Goal: Task Accomplishment & Management: Manage account settings

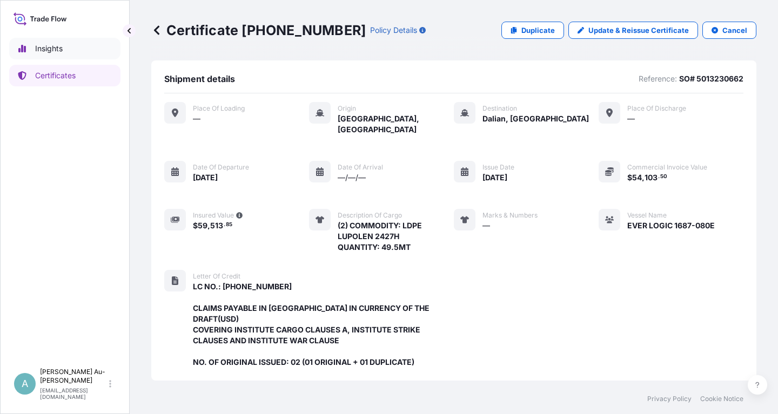
scroll to position [297, 0]
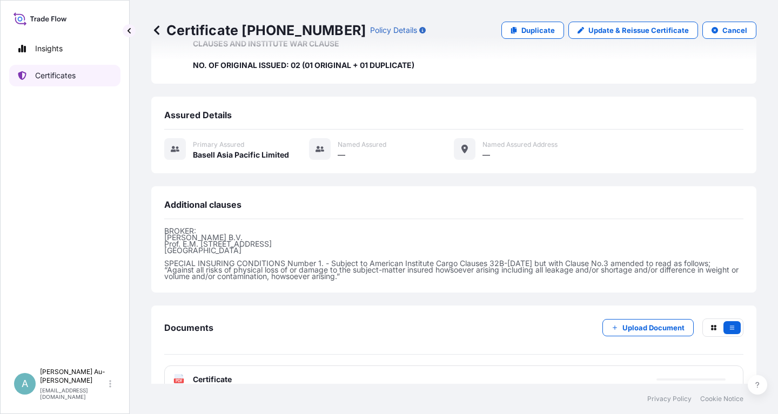
click at [60, 77] on p "Certificates" at bounding box center [55, 75] width 41 height 11
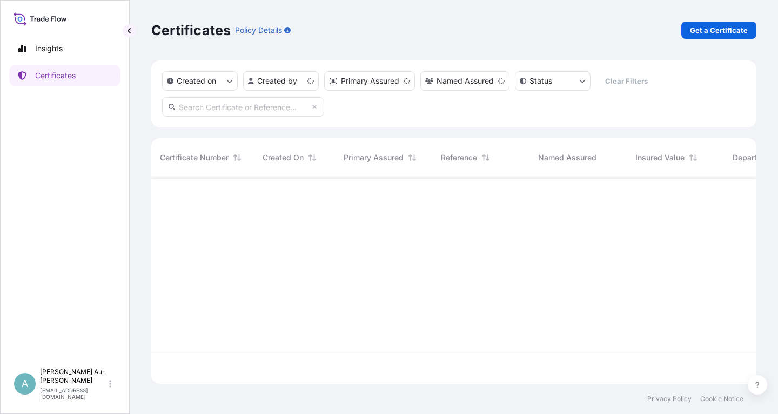
scroll to position [213, 605]
click at [259, 112] on input "text" at bounding box center [243, 106] width 162 height 19
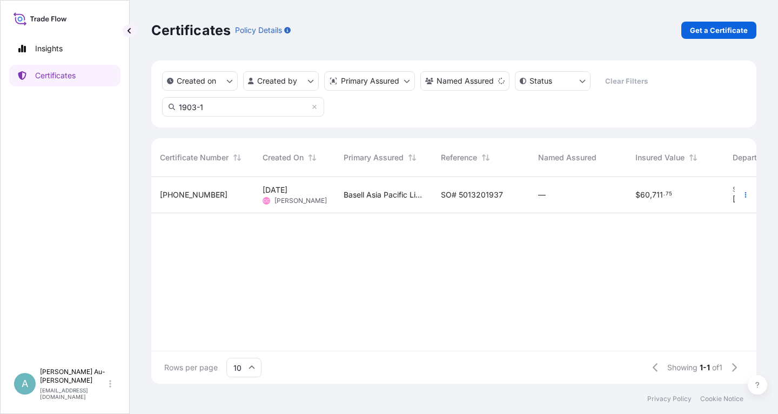
type input "1903-1"
click at [483, 197] on span "SO# 5013201937" at bounding box center [472, 195] width 62 height 11
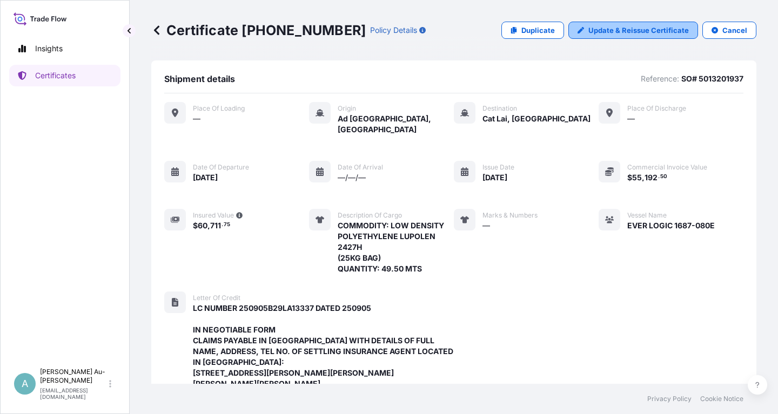
click at [619, 27] on p "Update & Reissue Certificate" at bounding box center [638, 30] width 100 height 11
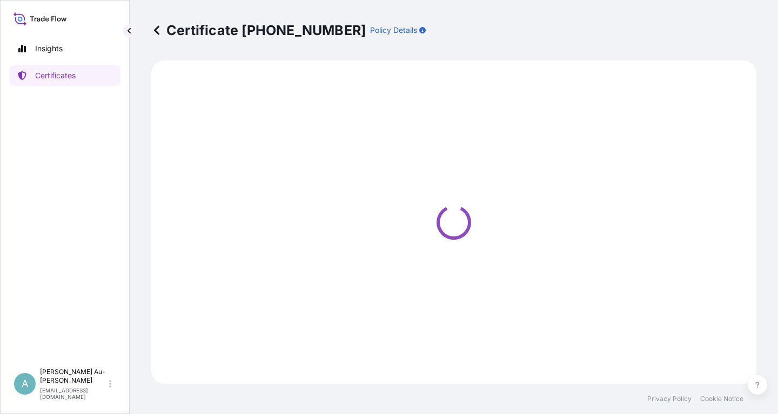
select select "Sea"
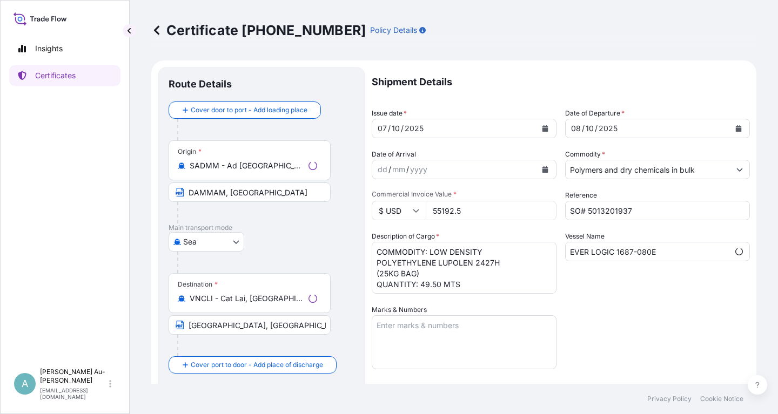
select select "32034"
click at [541, 130] on button "Calendar" at bounding box center [544, 128] width 17 height 17
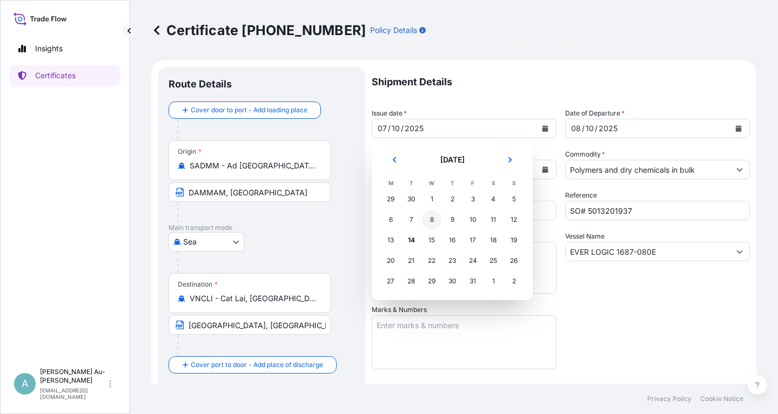
click at [435, 220] on div "8" at bounding box center [431, 219] width 19 height 19
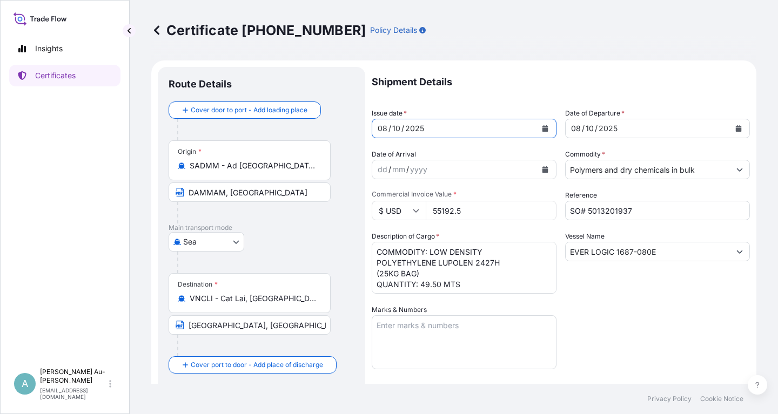
click at [742, 127] on button "Calendar" at bounding box center [738, 128] width 17 height 17
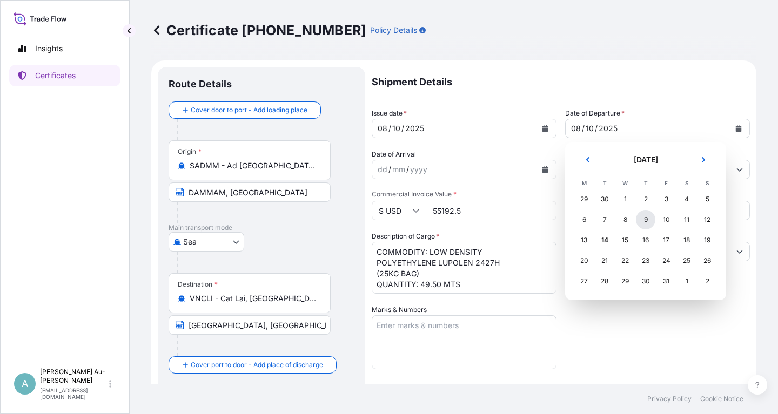
click at [645, 220] on div "9" at bounding box center [645, 219] width 19 height 19
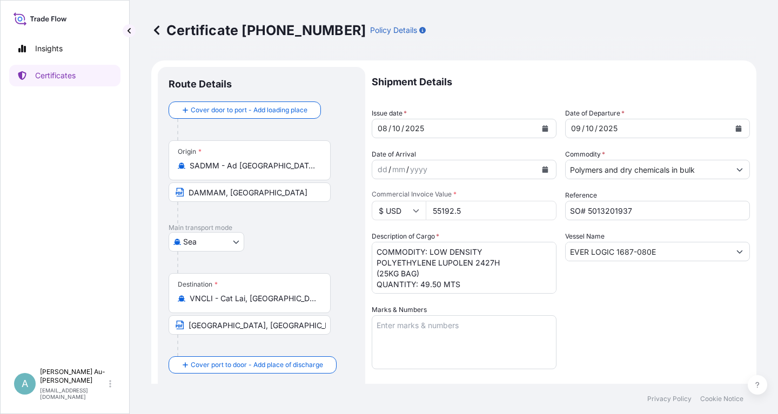
drag, startPoint x: 634, startPoint y: 337, endPoint x: 626, endPoint y: 325, distance: 14.5
click at [635, 335] on div "Shipment Details Issue date * [DATE] Date of Departure * [DATE] Date of Arrival…" at bounding box center [561, 345] width 378 height 556
drag, startPoint x: 632, startPoint y: 317, endPoint x: 626, endPoint y: 307, distance: 11.4
click at [633, 317] on div "Shipment Details Issue date * [DATE] Date of Departure * [DATE] Date of Arrival…" at bounding box center [561, 345] width 378 height 556
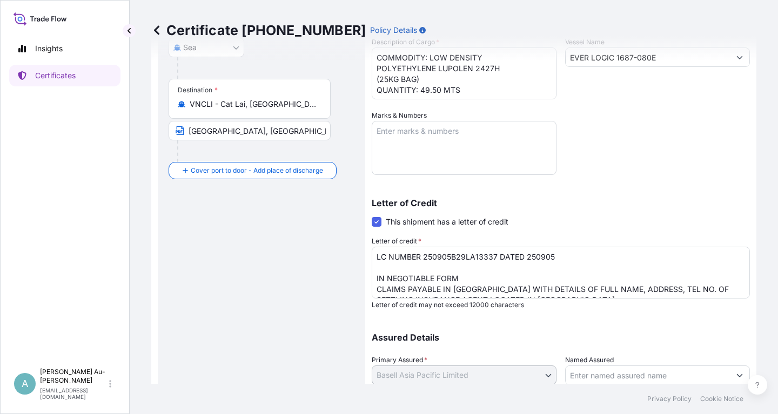
scroll to position [269, 0]
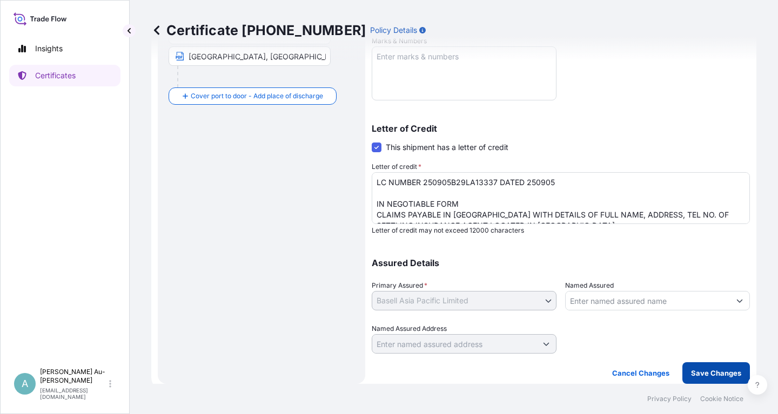
click at [712, 370] on p "Save Changes" at bounding box center [716, 373] width 50 height 11
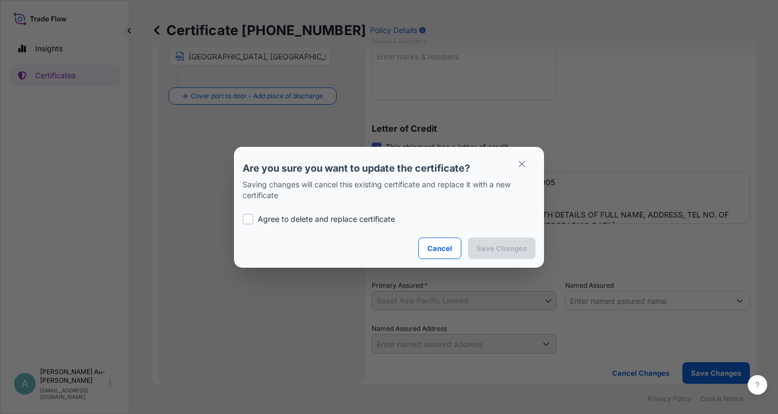
click at [309, 213] on div "Agree to delete and replace certificate" at bounding box center [389, 219] width 293 height 37
click at [320, 220] on p "Agree to delete and replace certificate" at bounding box center [326, 219] width 137 height 11
checkbox input "true"
click at [494, 251] on p "Save Changes" at bounding box center [501, 248] width 50 height 11
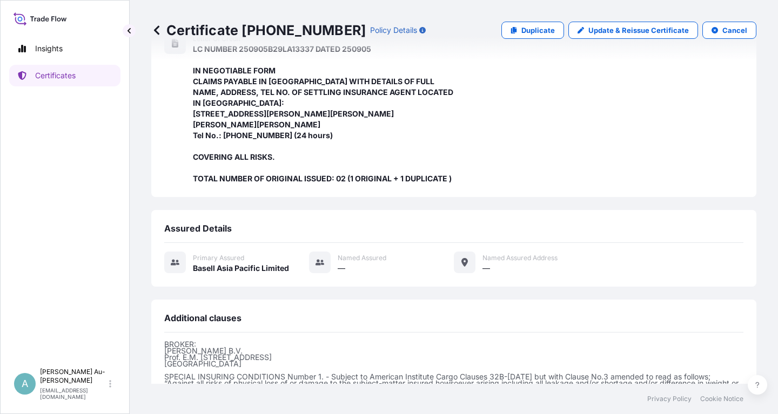
scroll to position [394, 0]
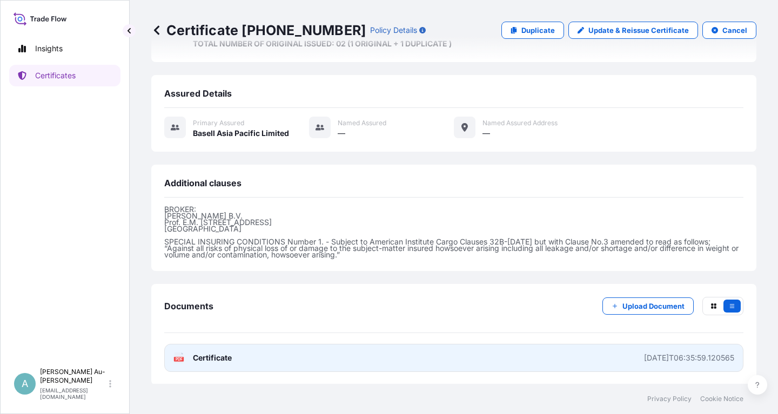
click at [309, 361] on link "PDF Certificate [DATE]T06:35:59.120565" at bounding box center [453, 358] width 579 height 28
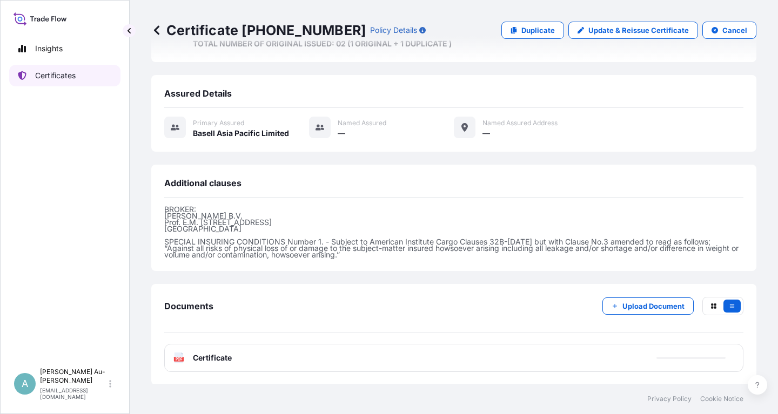
click at [77, 78] on link "Certificates" at bounding box center [64, 76] width 111 height 22
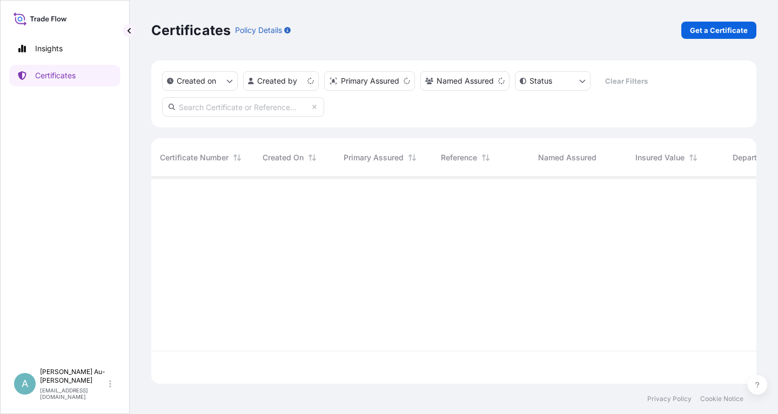
scroll to position [213, 605]
click at [268, 107] on input "text" at bounding box center [243, 106] width 162 height 19
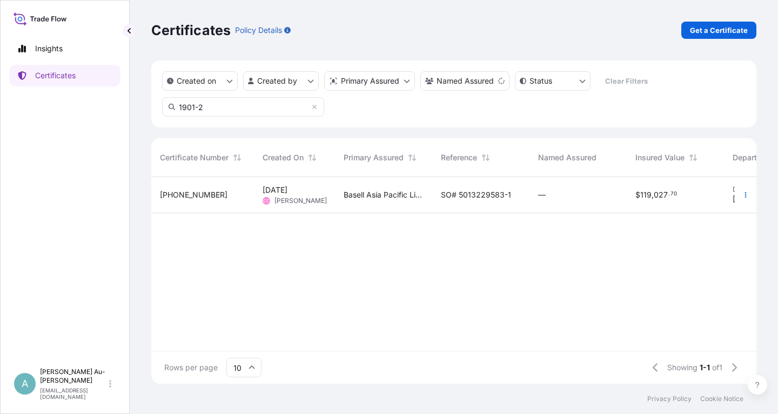
type input "1901-2"
click at [429, 199] on div "Basell Asia Pacific Limited" at bounding box center [383, 195] width 97 height 36
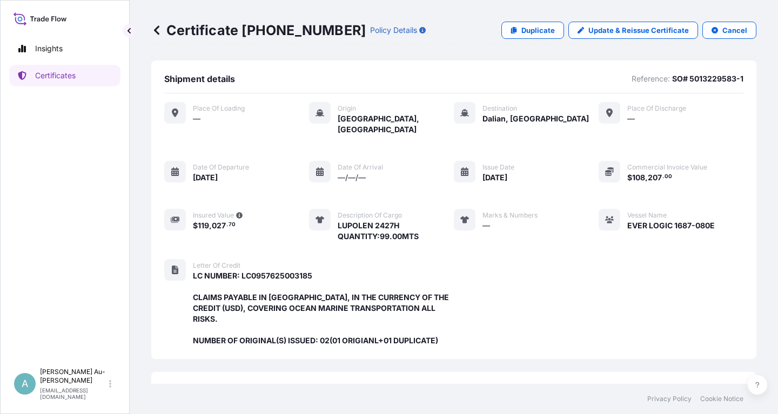
click at [611, 44] on div "Certificate [PHONE_NUMBER] Policy Details Duplicate Update & Reissue Certificat…" at bounding box center [453, 30] width 605 height 60
click at [609, 35] on p "Update & Reissue Certificate" at bounding box center [638, 30] width 100 height 11
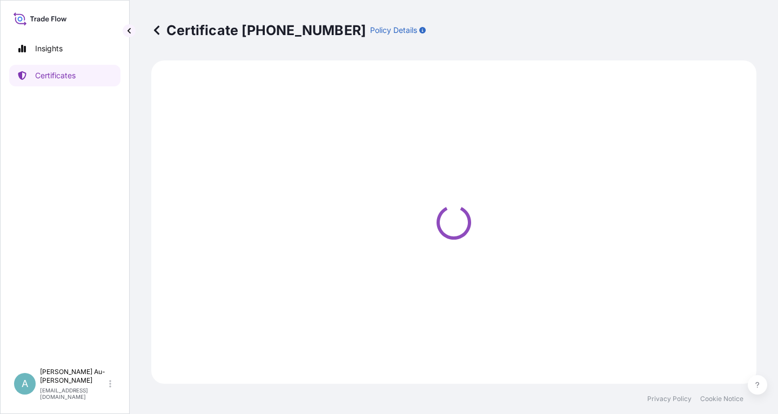
select select "Sea"
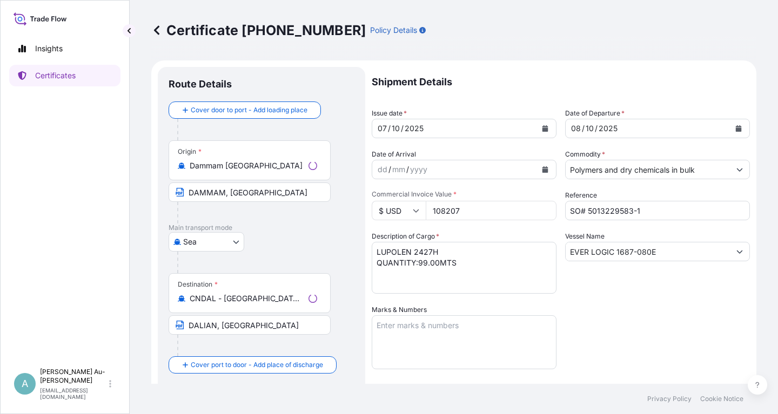
select select "32034"
click at [546, 128] on icon "Calendar" at bounding box center [545, 128] width 6 height 6
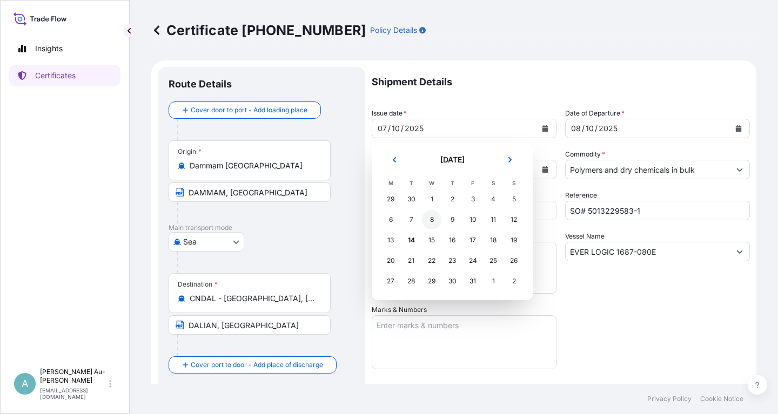
click at [429, 221] on div "8" at bounding box center [431, 219] width 19 height 19
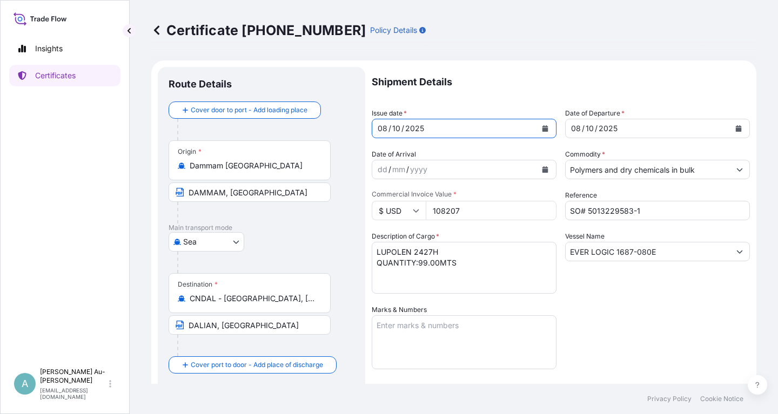
click at [743, 131] on button "Calendar" at bounding box center [738, 128] width 17 height 17
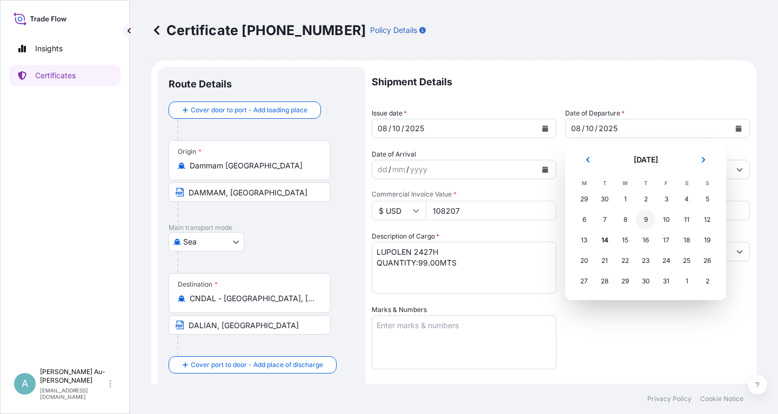
click at [646, 220] on div "9" at bounding box center [645, 219] width 19 height 19
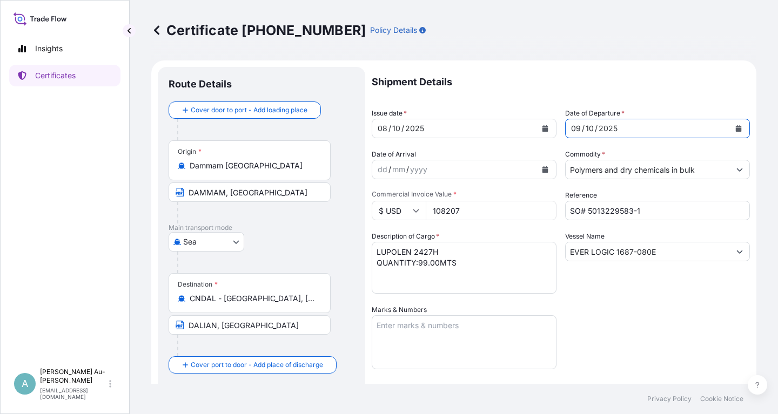
click at [627, 311] on div "Shipment Details Issue date * [DATE] Date of Departure * [DATE] Date of Arrival…" at bounding box center [561, 345] width 378 height 556
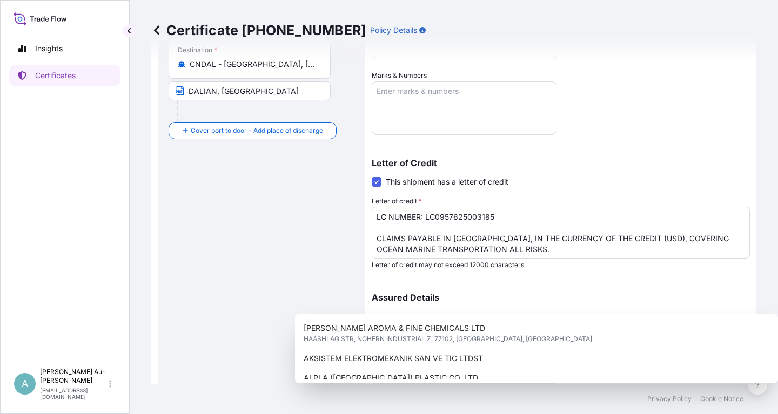
scroll to position [269, 0]
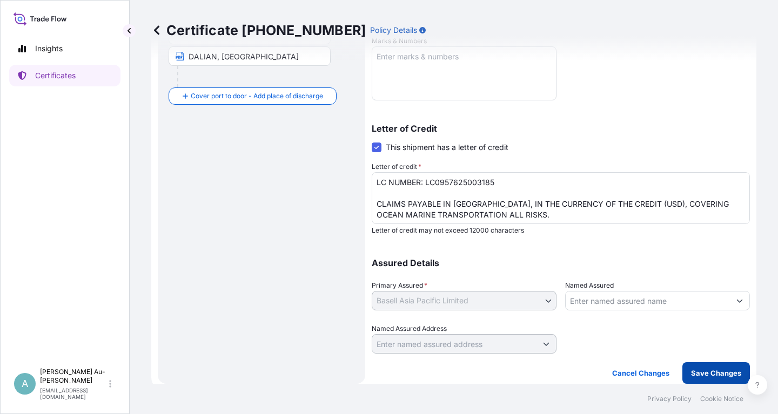
click at [696, 374] on p "Save Changes" at bounding box center [716, 373] width 50 height 11
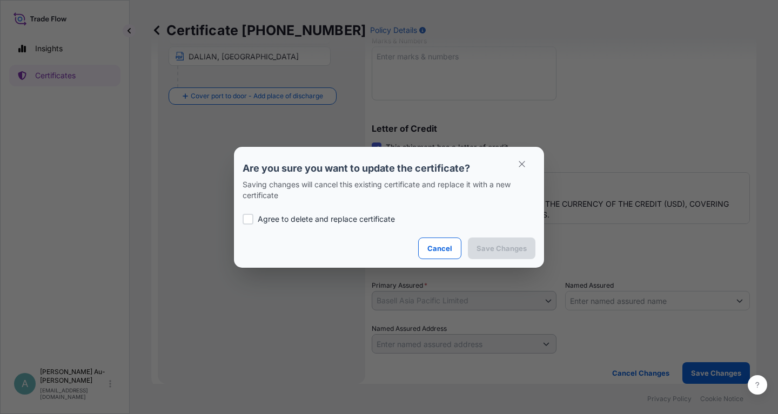
click at [360, 219] on p "Agree to delete and replace certificate" at bounding box center [326, 219] width 137 height 11
checkbox input "true"
click at [501, 249] on p "Save Changes" at bounding box center [501, 248] width 50 height 11
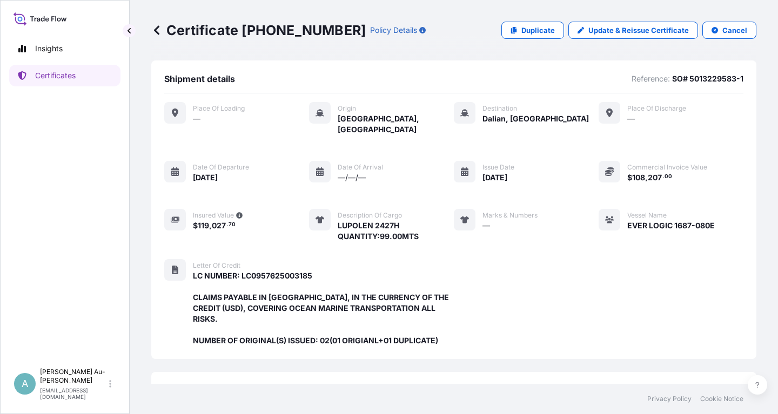
scroll to position [275, 0]
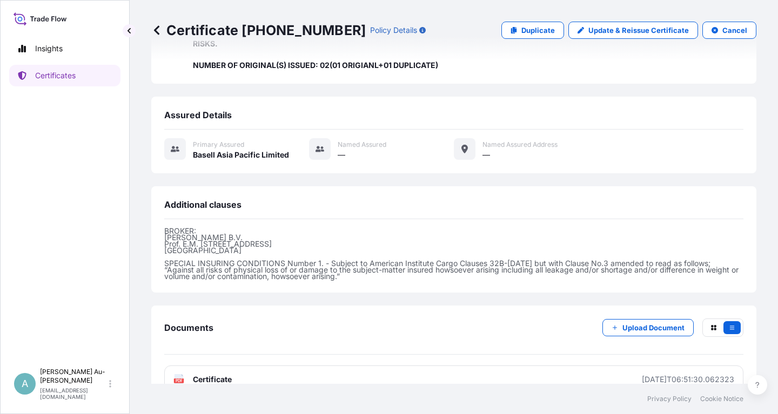
click at [341, 366] on link "PDF Certificate [DATE]T06:51:30.062323" at bounding box center [453, 380] width 579 height 28
click at [63, 75] on p "Certificates" at bounding box center [55, 75] width 41 height 11
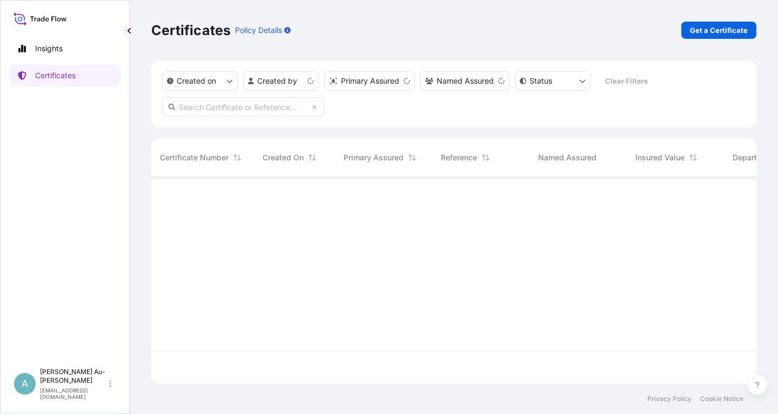
scroll to position [213, 605]
click at [200, 106] on input "text" at bounding box center [243, 106] width 162 height 19
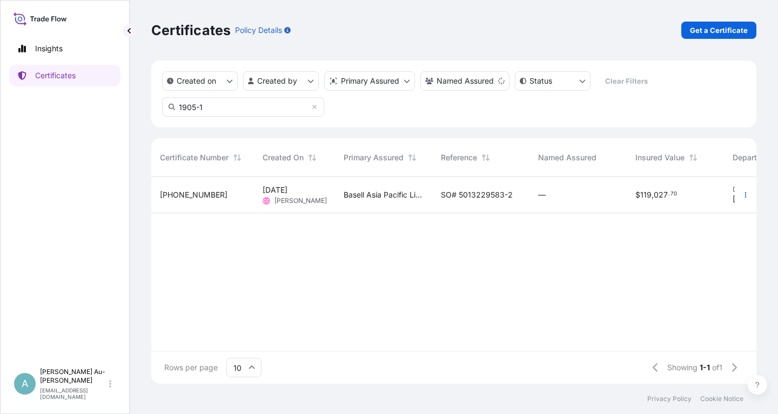
type input "1905-1"
click at [462, 194] on span "SO# 5013229583-2" at bounding box center [477, 195] width 72 height 11
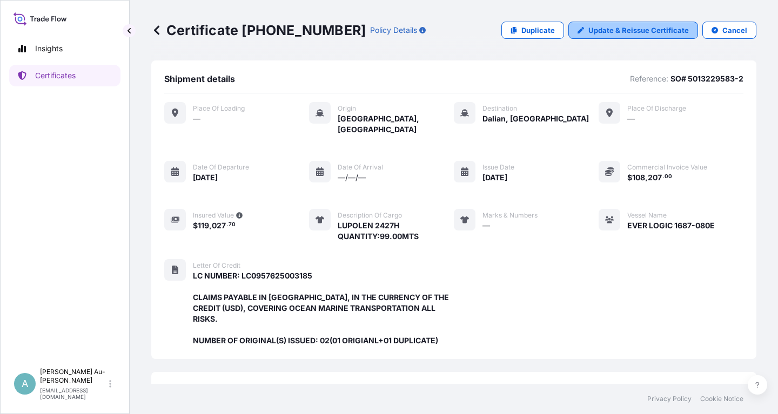
click at [643, 33] on p "Update & Reissue Certificate" at bounding box center [638, 30] width 100 height 11
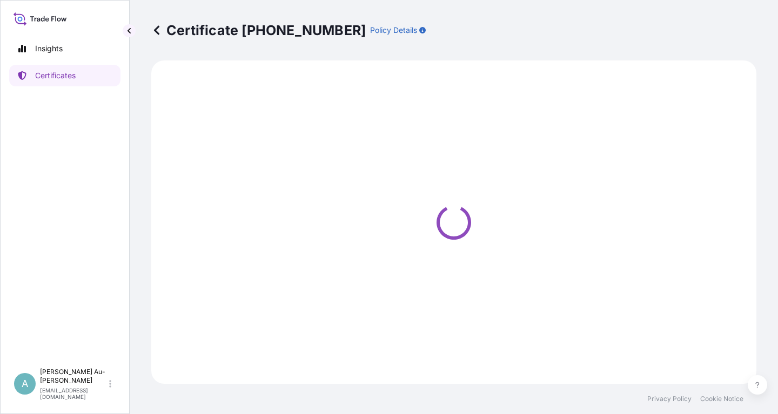
select select "Sea"
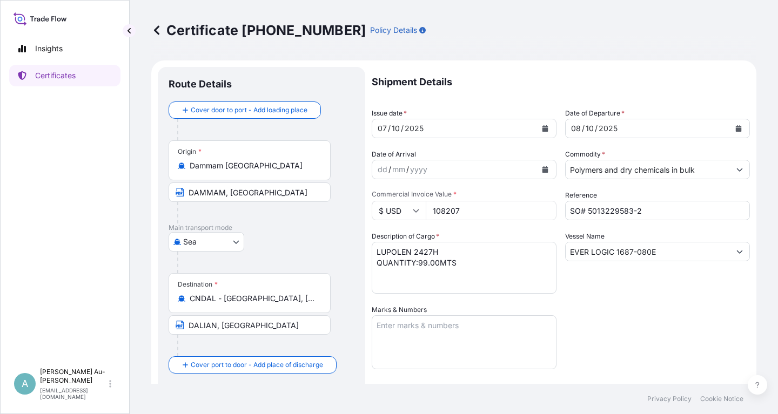
select select "32034"
click at [546, 130] on icon "Calendar" at bounding box center [545, 128] width 6 height 6
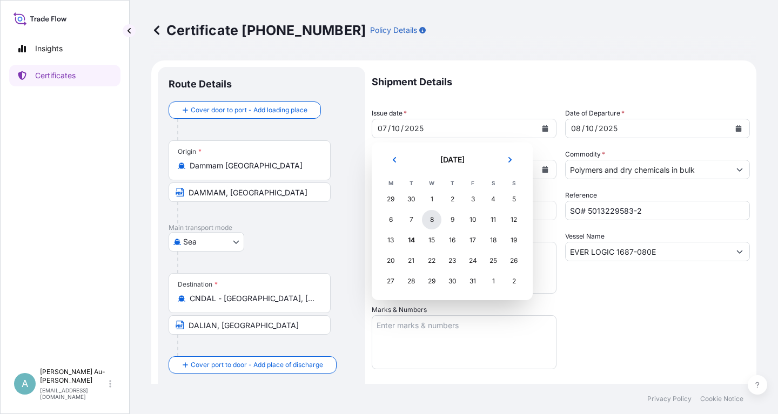
click at [434, 222] on div "8" at bounding box center [431, 219] width 19 height 19
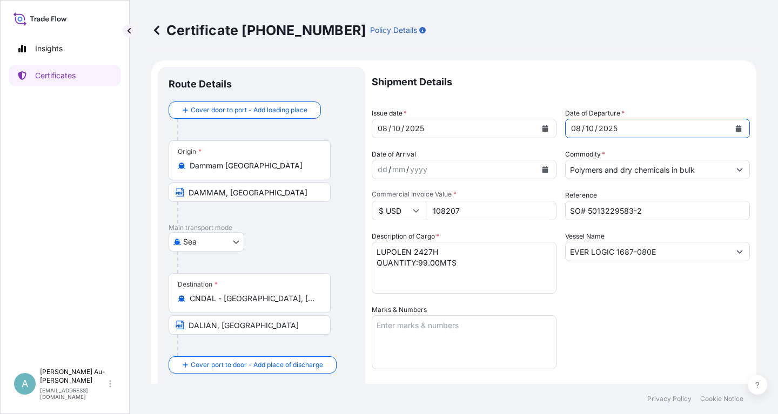
click at [741, 132] on button "Calendar" at bounding box center [738, 128] width 17 height 17
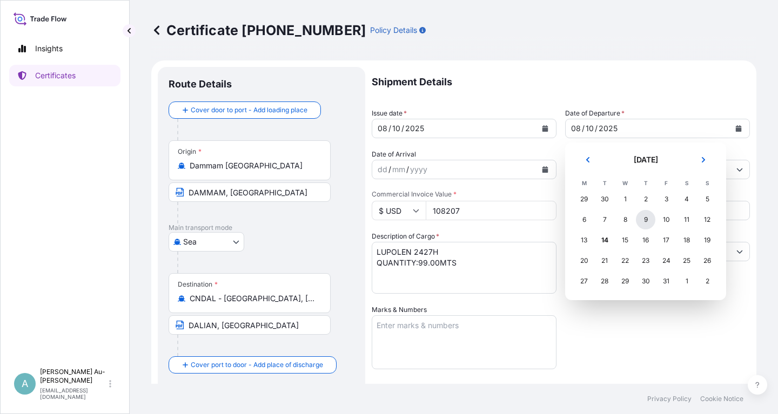
click at [646, 220] on div "9" at bounding box center [645, 219] width 19 height 19
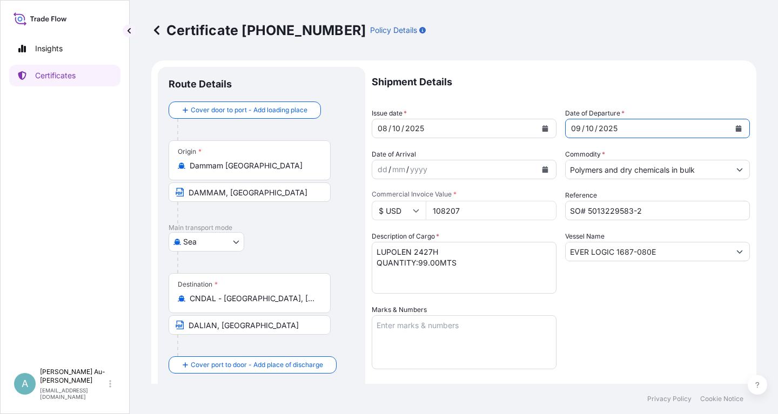
drag, startPoint x: 665, startPoint y: 319, endPoint x: 671, endPoint y: 318, distance: 6.5
click at [671, 318] on div "Shipment Details Issue date * [DATE] Date of Departure * [DATE] Date of Arrival…" at bounding box center [561, 345] width 378 height 556
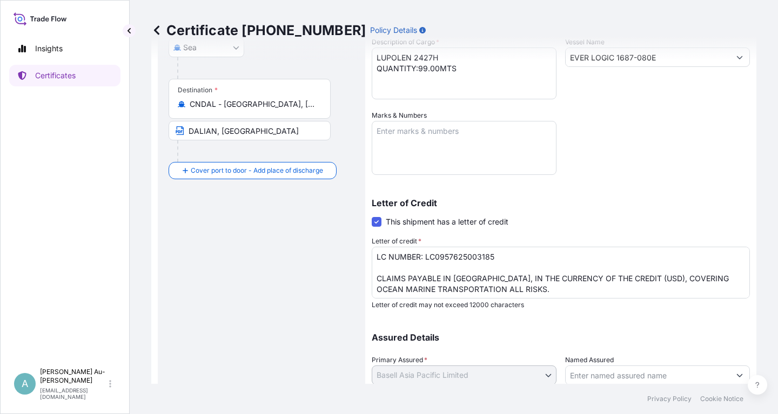
scroll to position [269, 0]
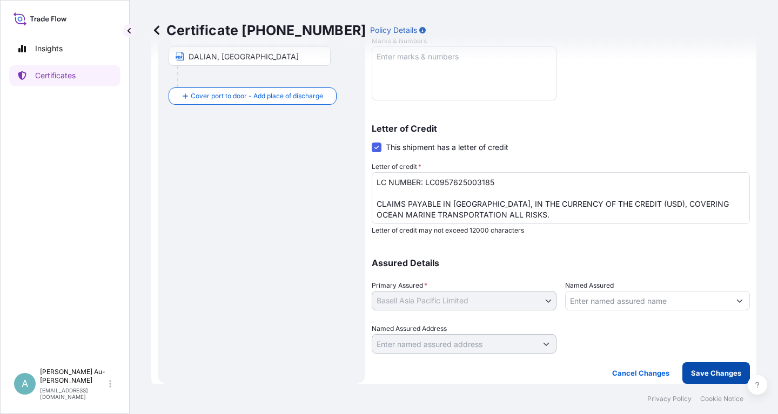
click at [700, 379] on button "Save Changes" at bounding box center [716, 373] width 68 height 22
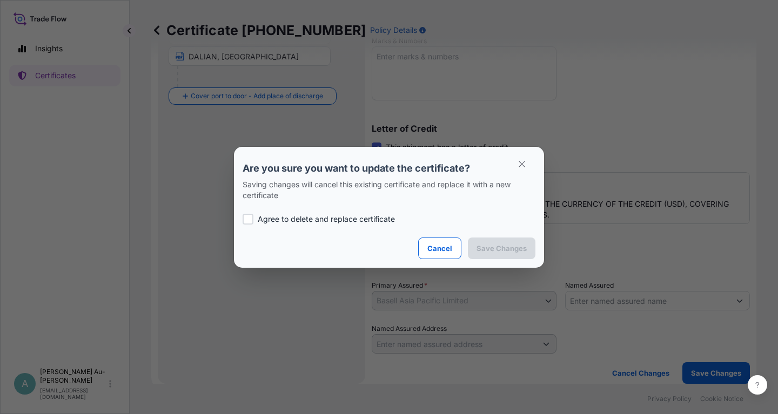
click at [279, 222] on p "Agree to delete and replace certificate" at bounding box center [326, 219] width 137 height 11
checkbox input "true"
click at [492, 242] on button "Save Changes" at bounding box center [502, 249] width 68 height 22
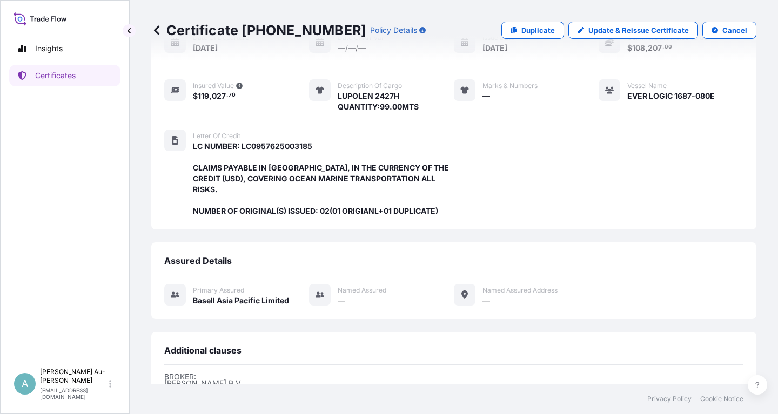
scroll to position [275, 0]
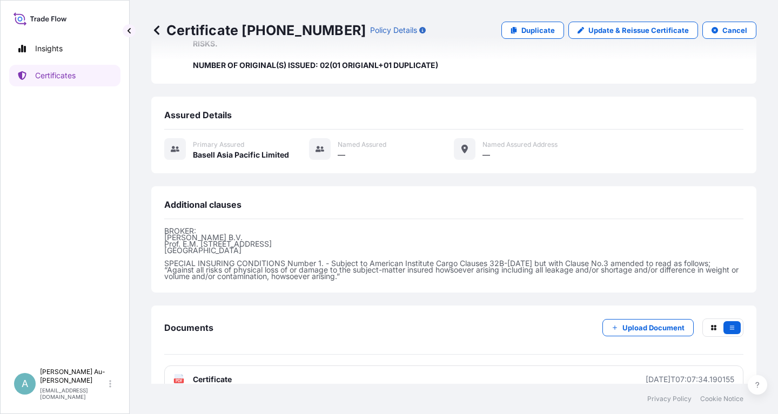
click at [313, 366] on link "PDF Certificate [DATE]T07:07:34.190155" at bounding box center [453, 380] width 579 height 28
click at [70, 78] on p "Certificates" at bounding box center [55, 75] width 41 height 11
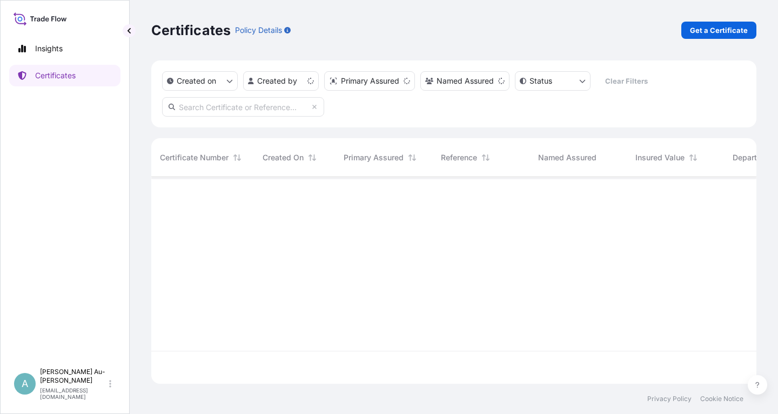
scroll to position [213, 605]
click at [240, 108] on input "text" at bounding box center [243, 106] width 162 height 19
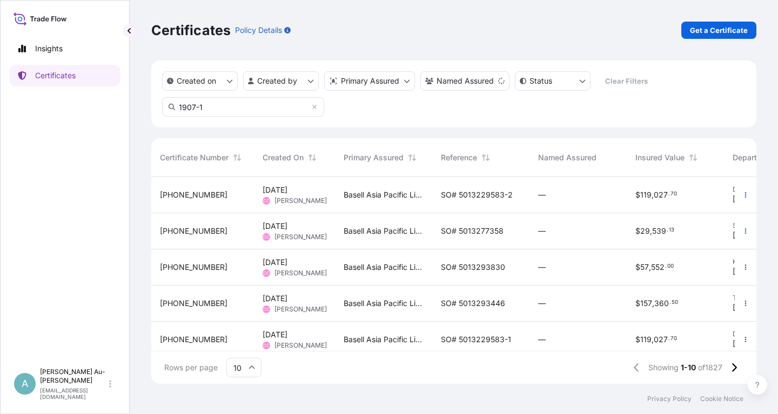
type input "1907-1"
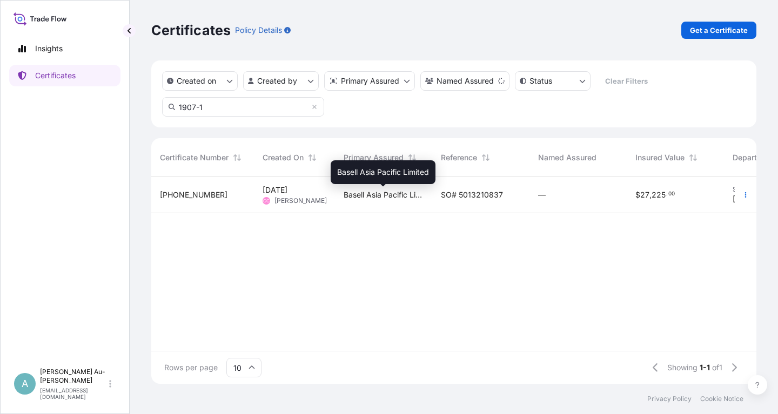
click at [390, 194] on span "Basell Asia Pacific Limited" at bounding box center [384, 195] width 80 height 11
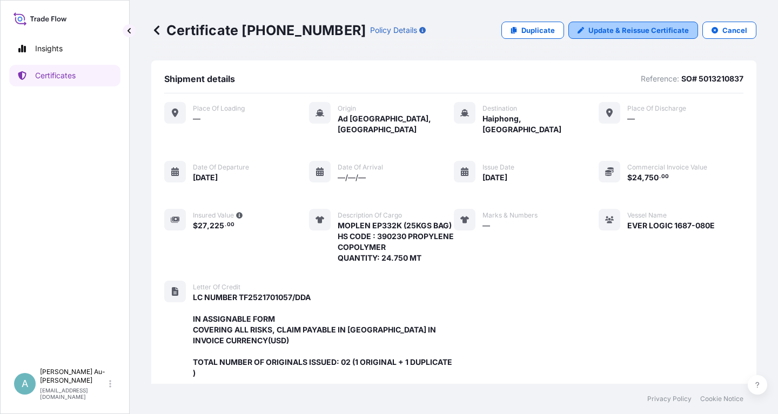
click at [608, 33] on p "Update & Reissue Certificate" at bounding box center [638, 30] width 100 height 11
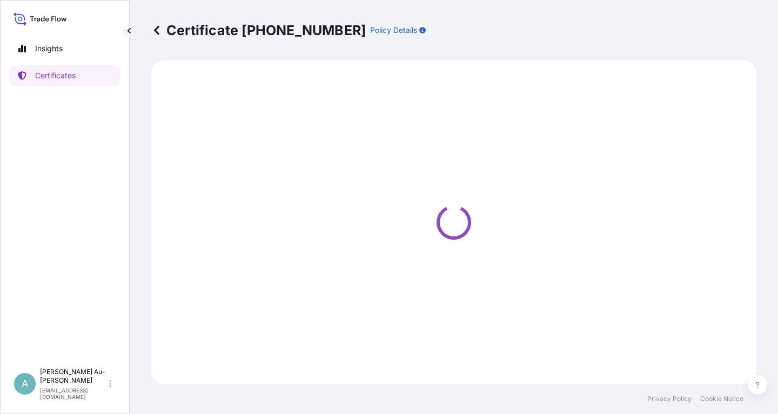
select select "Sea"
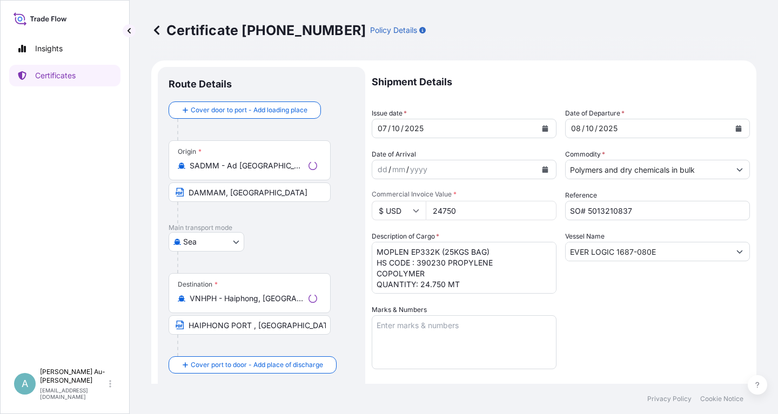
select select "32034"
click at [541, 131] on button "Calendar" at bounding box center [544, 128] width 17 height 17
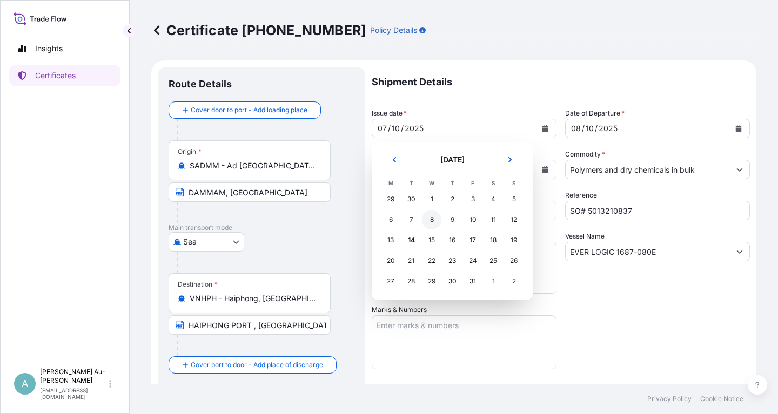
click at [430, 218] on div "8" at bounding box center [431, 219] width 19 height 19
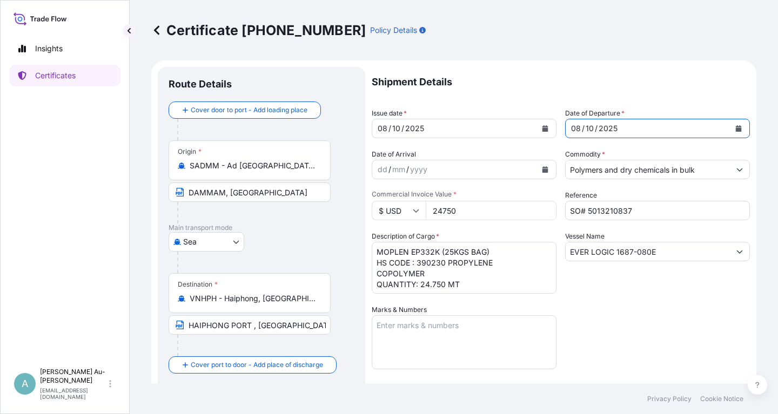
click at [744, 129] on button "Calendar" at bounding box center [738, 128] width 17 height 17
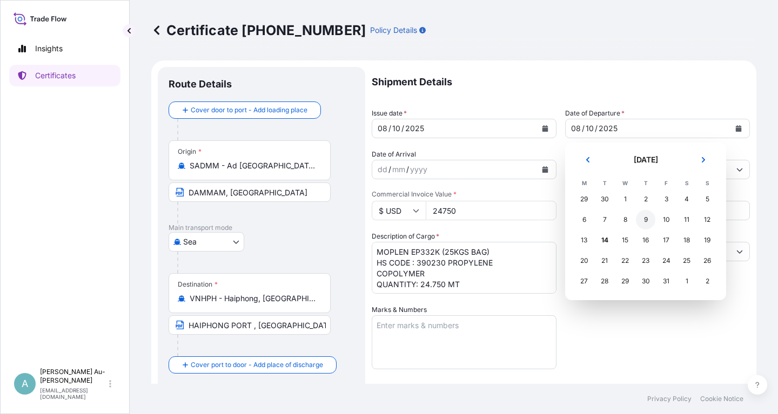
click at [644, 222] on div "9" at bounding box center [645, 219] width 19 height 19
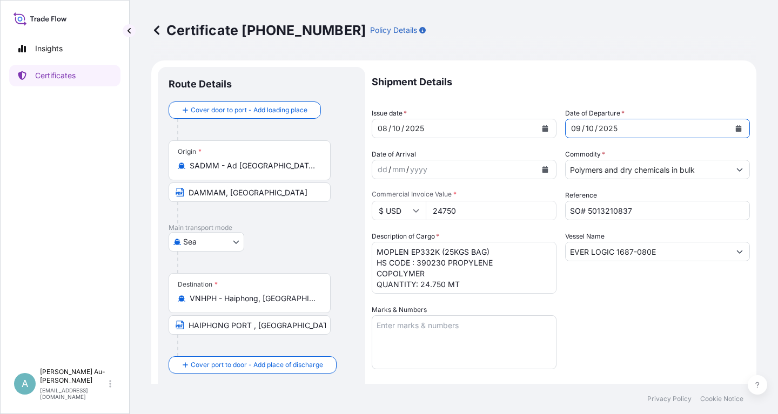
drag, startPoint x: 643, startPoint y: 322, endPoint x: 657, endPoint y: 309, distance: 19.9
click at [643, 322] on div "Shipment Details Issue date * [DATE] Date of Departure * [DATE] Date of Arrival…" at bounding box center [561, 345] width 378 height 556
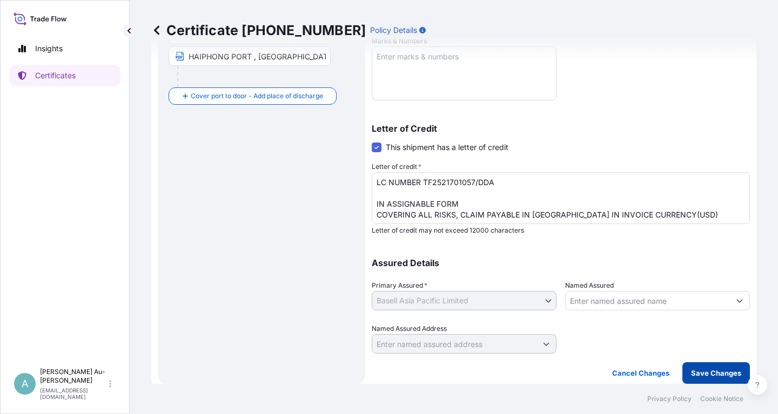
click at [718, 367] on button "Save Changes" at bounding box center [716, 373] width 68 height 22
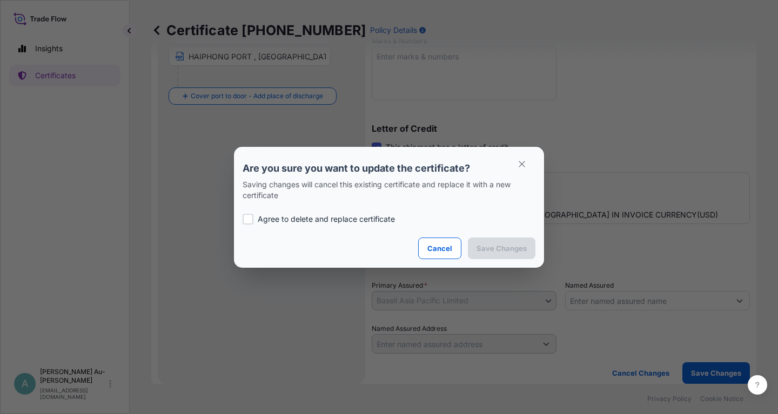
click at [277, 220] on p "Agree to delete and replace certificate" at bounding box center [326, 219] width 137 height 11
checkbox input "true"
click at [492, 250] on p "Save Changes" at bounding box center [501, 248] width 50 height 11
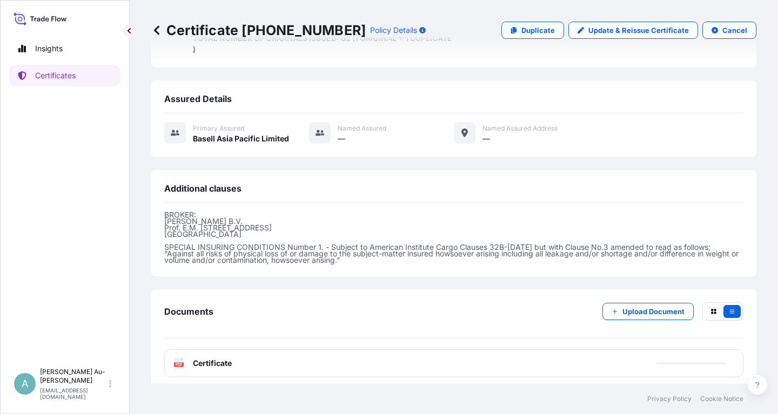
scroll to position [329, 0]
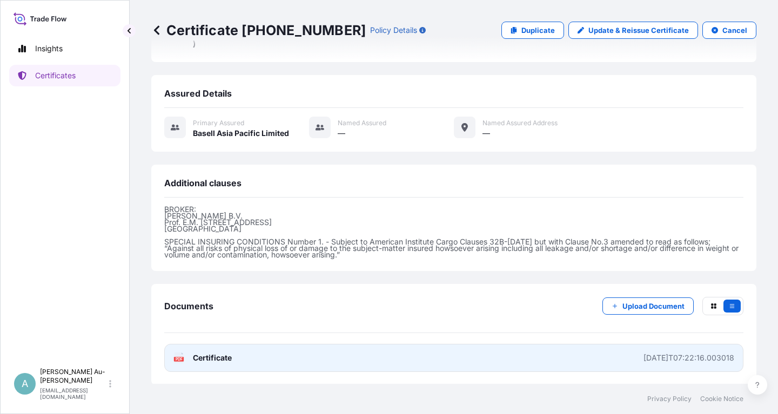
click at [288, 359] on link "PDF Certificate [DATE]T07:22:16.003018" at bounding box center [453, 358] width 579 height 28
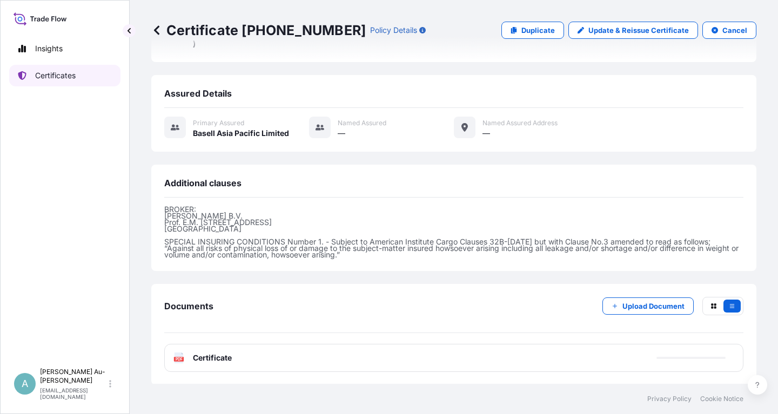
click at [68, 79] on p "Certificates" at bounding box center [55, 75] width 41 height 11
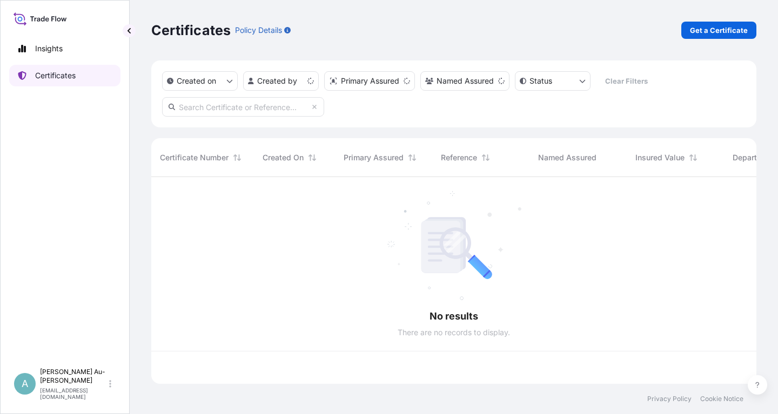
scroll to position [213, 605]
click at [237, 107] on input "text" at bounding box center [243, 106] width 162 height 19
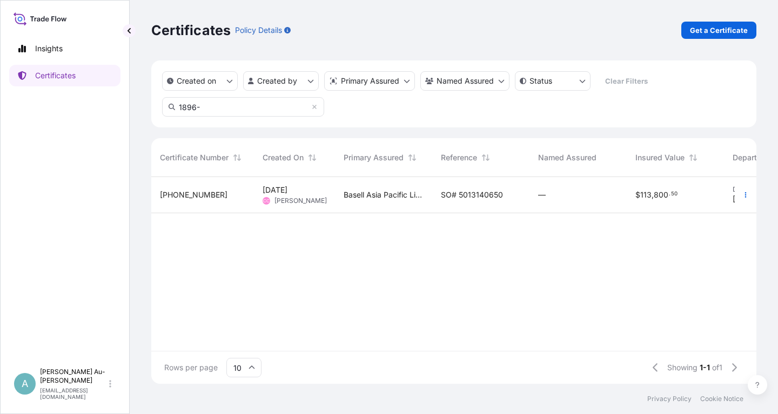
type input "1896-"
click at [462, 192] on span "SO# 5013140650" at bounding box center [472, 195] width 62 height 11
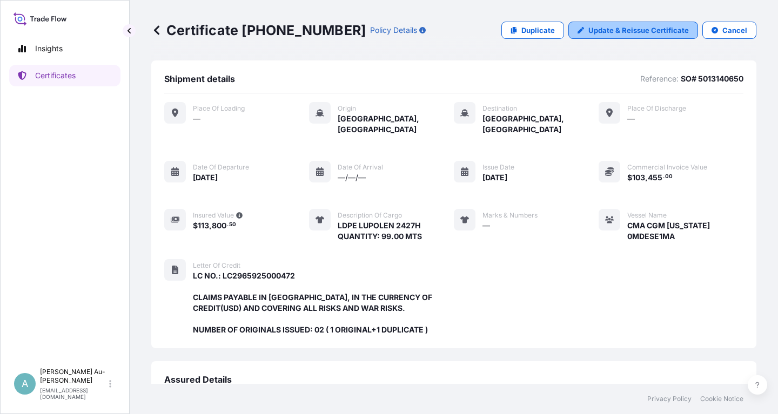
click at [616, 31] on p "Update & Reissue Certificate" at bounding box center [638, 30] width 100 height 11
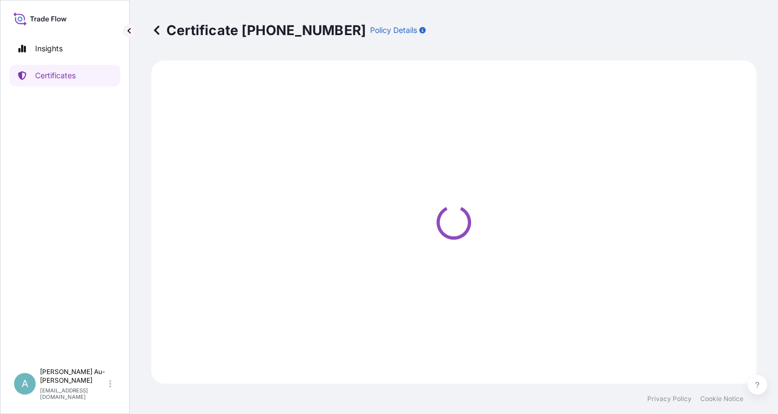
select select "Sea"
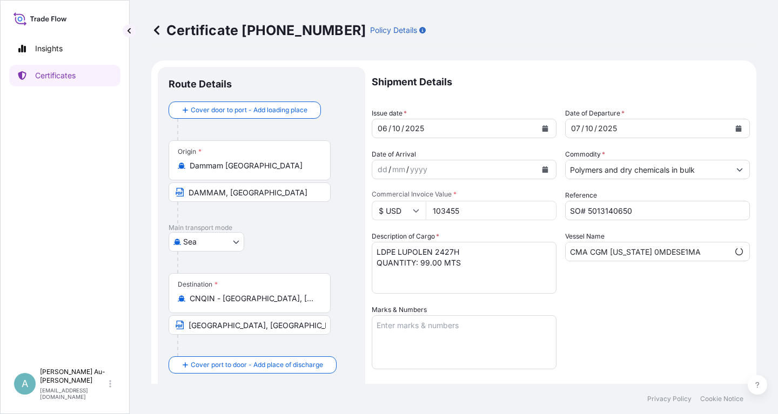
select select "32034"
click at [554, 124] on div "[DATE]" at bounding box center [464, 128] width 185 height 19
click at [548, 126] on icon "Calendar" at bounding box center [545, 128] width 6 height 6
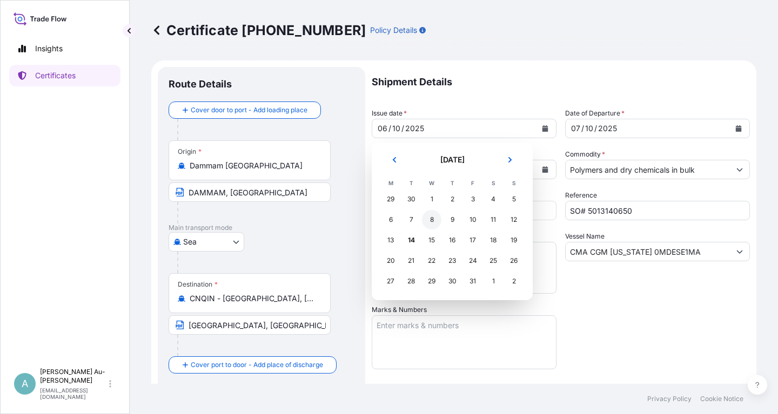
click at [435, 218] on div "8" at bounding box center [431, 219] width 19 height 19
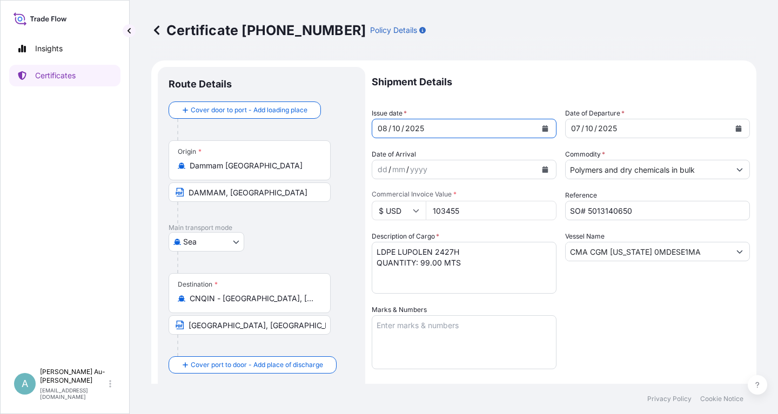
click at [740, 123] on button "Calendar" at bounding box center [738, 128] width 17 height 17
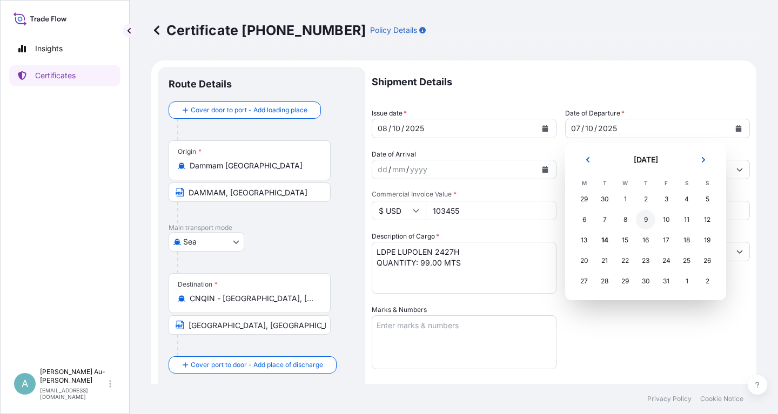
click at [646, 224] on div "9" at bounding box center [645, 219] width 19 height 19
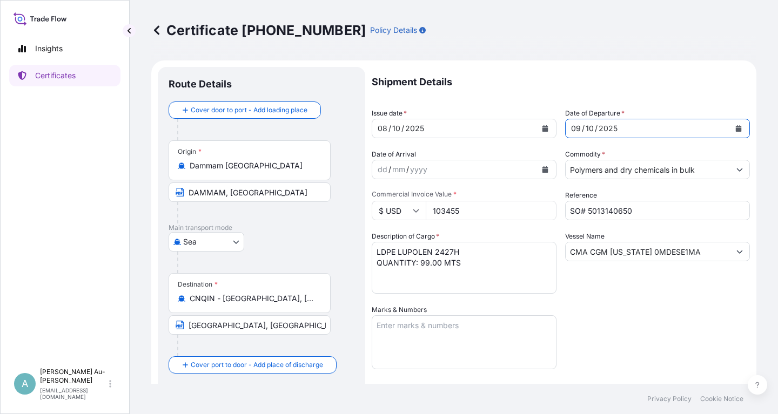
click at [623, 329] on div "Shipment Details Issue date * [DATE] Date of Departure * [DATE] Date of Arrival…" at bounding box center [561, 345] width 378 height 556
drag, startPoint x: 665, startPoint y: 329, endPoint x: 658, endPoint y: 345, distance: 17.0
click at [664, 328] on div "Shipment Details Issue date * [DATE] Date of Departure * [DATE] Date of Arrival…" at bounding box center [561, 345] width 378 height 556
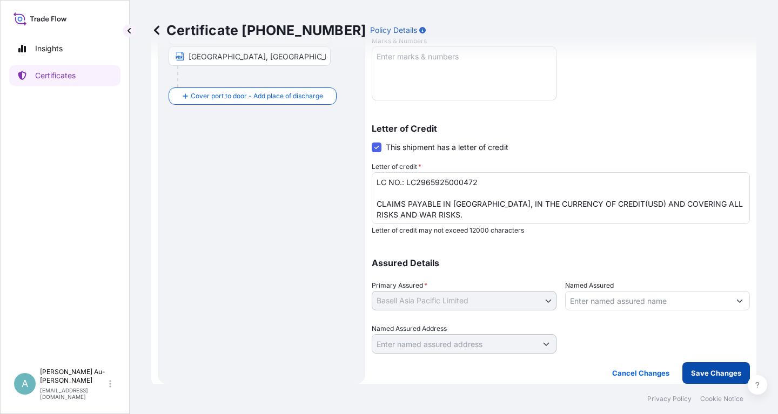
click at [698, 373] on p "Save Changes" at bounding box center [716, 373] width 50 height 11
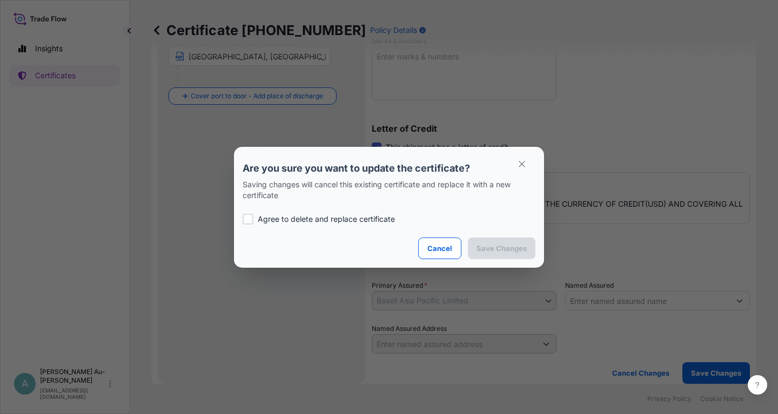
click at [274, 221] on p "Agree to delete and replace certificate" at bounding box center [326, 219] width 137 height 11
checkbox input "true"
click at [486, 252] on p "Save Changes" at bounding box center [501, 248] width 50 height 11
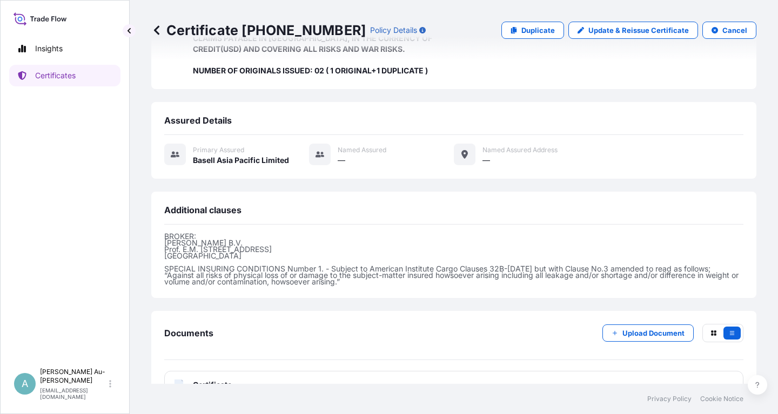
scroll to position [275, 0]
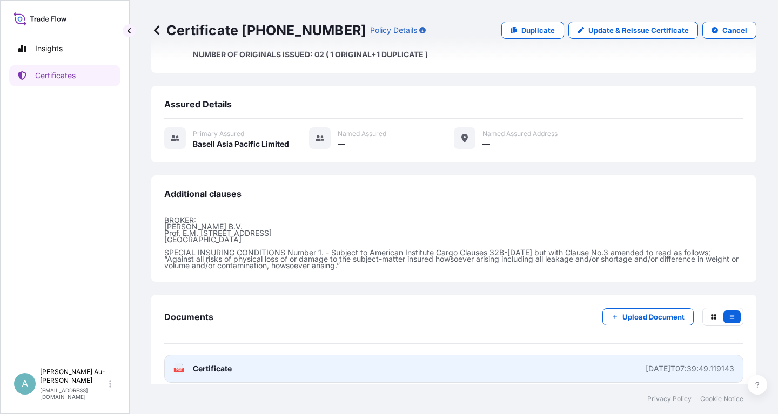
click at [285, 361] on link "PDF Certificate [DATE]T07:39:49.119143" at bounding box center [453, 369] width 579 height 28
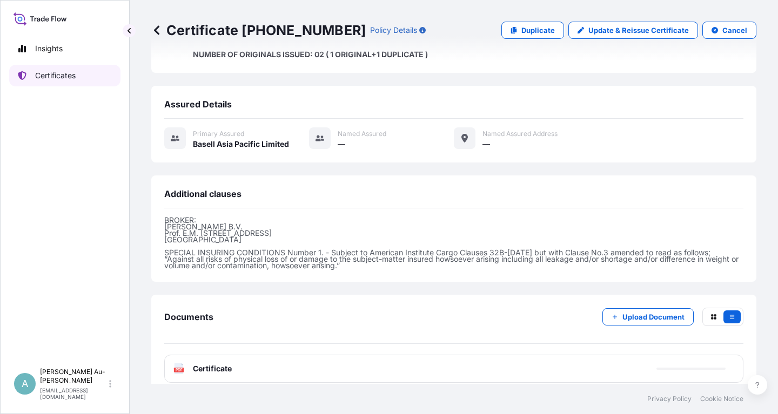
click at [51, 82] on link "Certificates" at bounding box center [64, 76] width 111 height 22
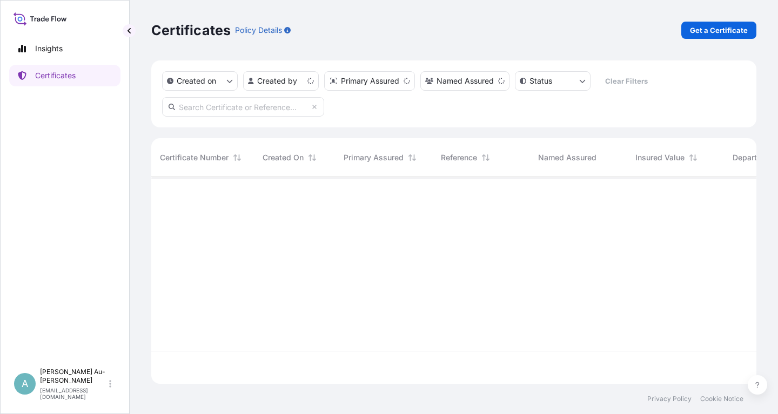
scroll to position [213, 605]
click at [232, 113] on input "text" at bounding box center [243, 106] width 162 height 19
type input "1887-1"
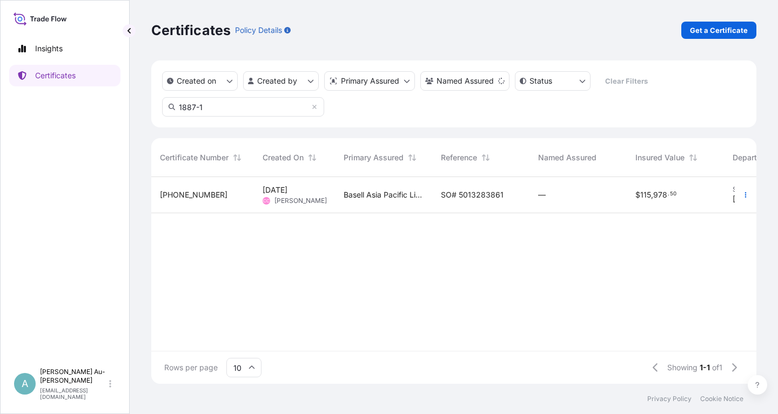
click at [454, 190] on span "SO# 5013283861" at bounding box center [472, 195] width 63 height 11
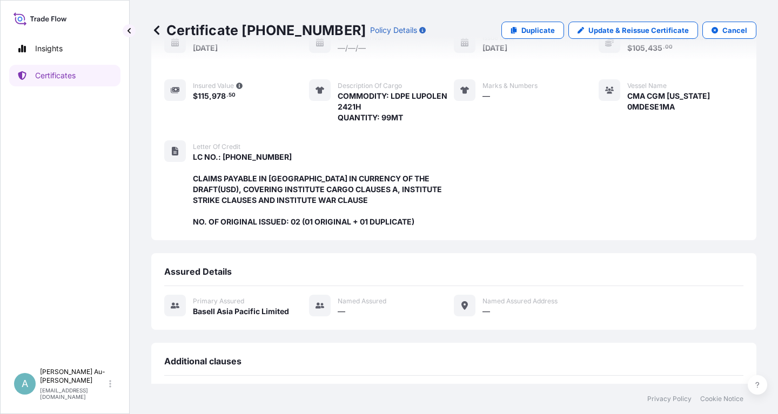
scroll to position [308, 0]
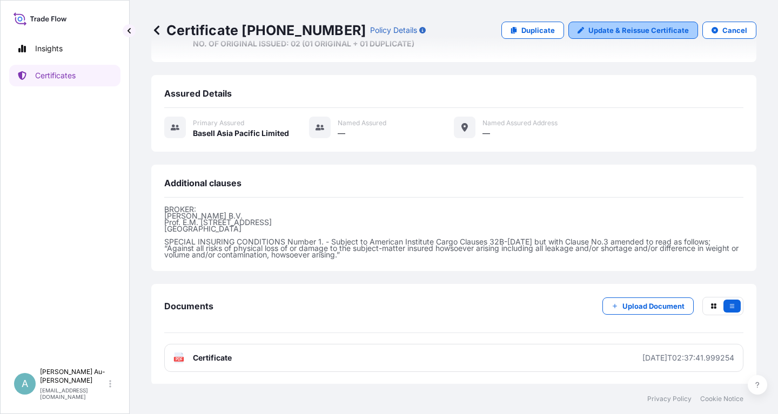
click at [636, 37] on link "Update & Reissue Certificate" at bounding box center [633, 30] width 130 height 17
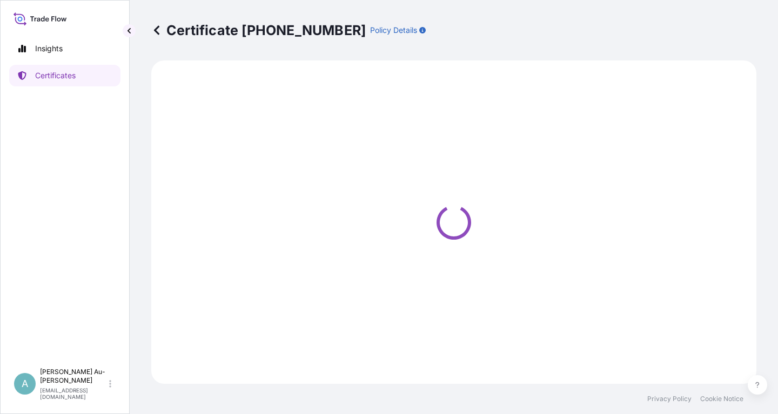
select select "Sea"
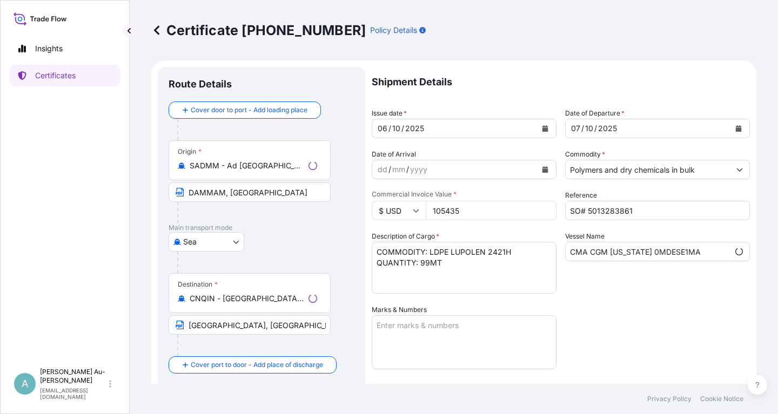
select select "32034"
click at [545, 130] on icon "Calendar" at bounding box center [545, 128] width 6 height 6
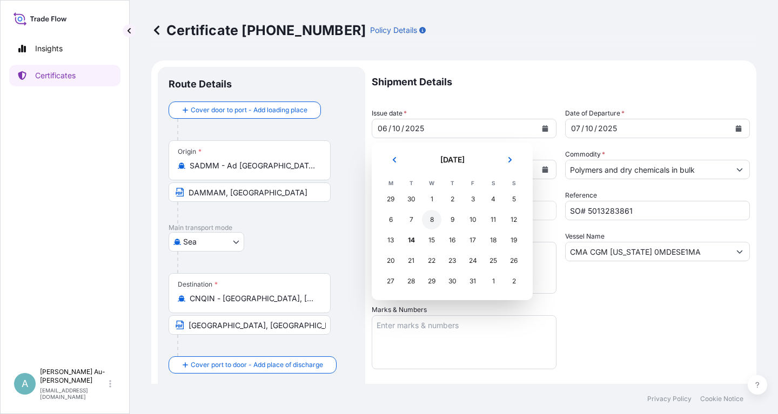
click at [432, 224] on div "8" at bounding box center [431, 219] width 19 height 19
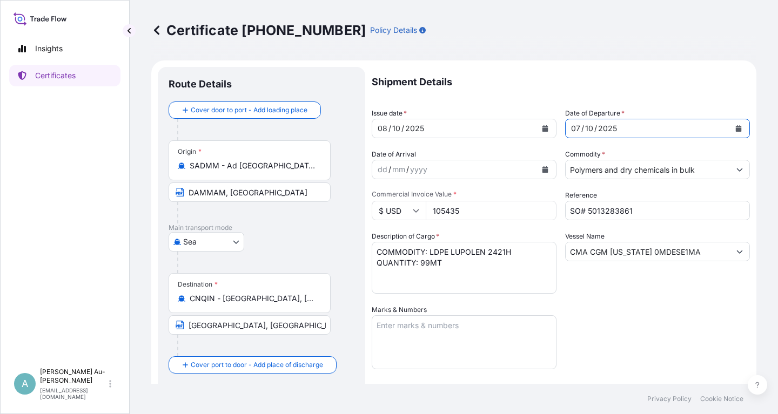
click at [737, 129] on icon "Calendar" at bounding box center [739, 128] width 6 height 6
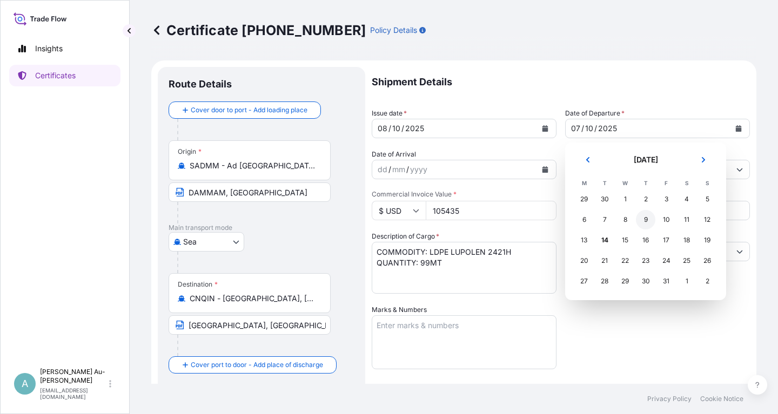
click at [639, 221] on div "9" at bounding box center [645, 219] width 19 height 19
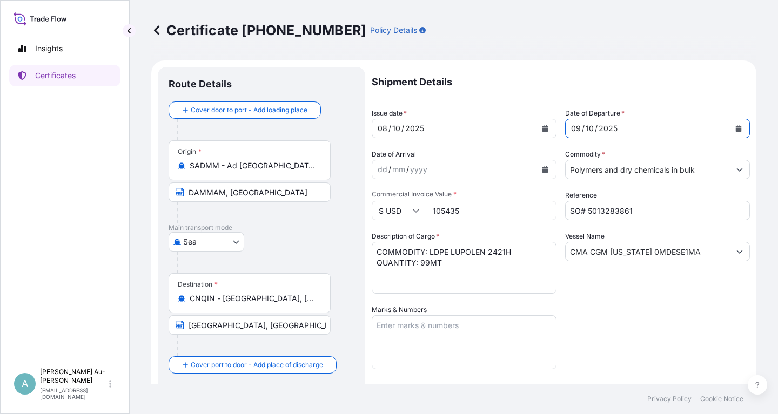
drag, startPoint x: 648, startPoint y: 315, endPoint x: 670, endPoint y: 312, distance: 21.9
click at [650, 314] on div "Shipment Details Issue date * [DATE] Date of Departure * [DATE] Date of Arrival…" at bounding box center [561, 345] width 378 height 556
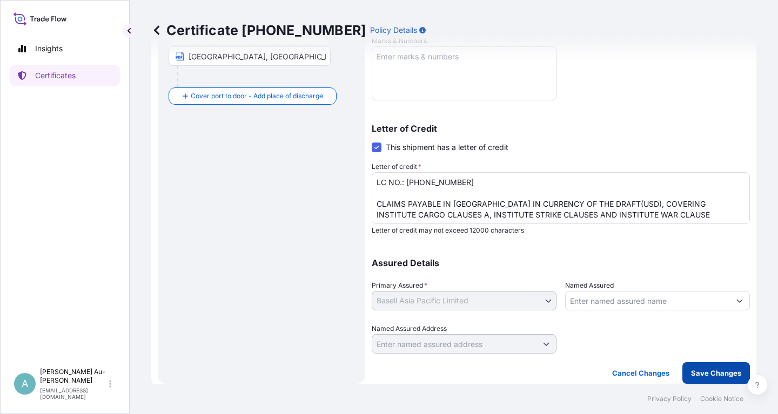
click at [721, 373] on p "Save Changes" at bounding box center [716, 373] width 50 height 11
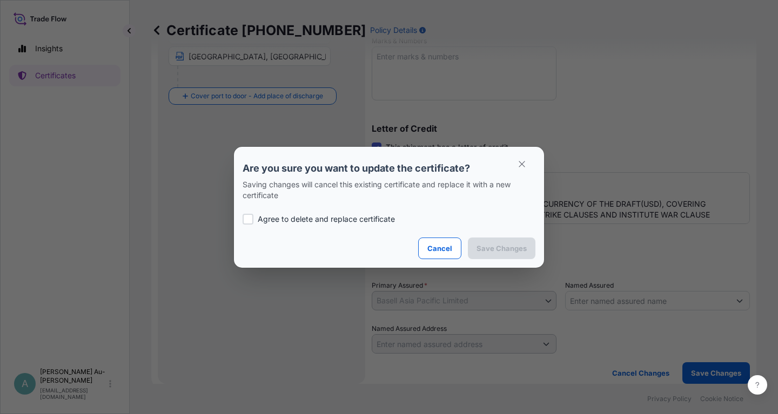
click at [334, 221] on p "Agree to delete and replace certificate" at bounding box center [326, 219] width 137 height 11
checkbox input "true"
click at [493, 245] on p "Save Changes" at bounding box center [501, 248] width 50 height 11
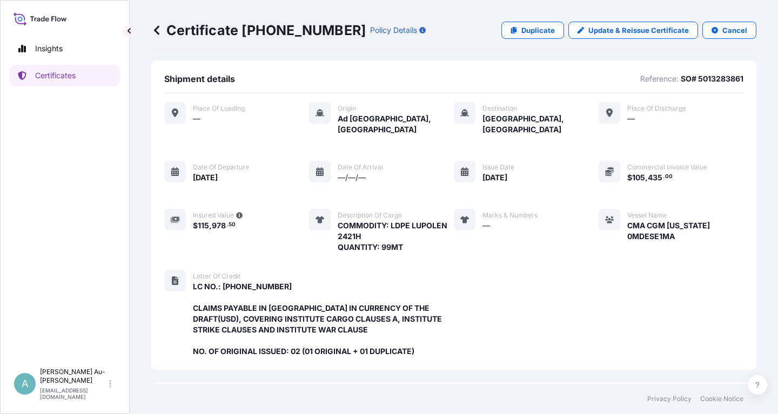
scroll to position [308, 0]
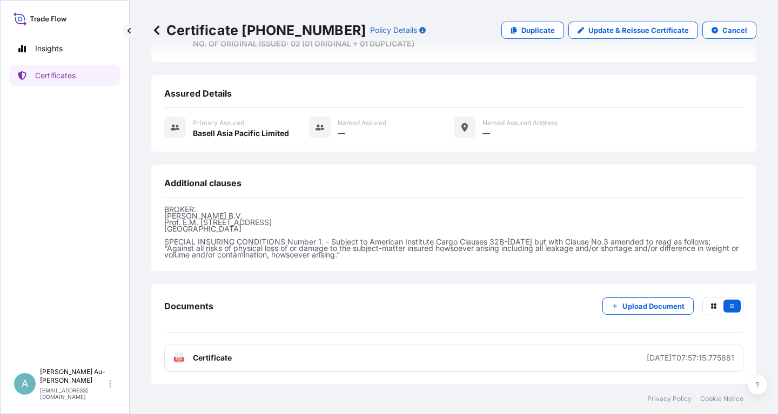
click at [301, 360] on link "PDF Certificate [DATE]T07:57:15.775881" at bounding box center [453, 358] width 579 height 28
click at [50, 78] on p "Certificates" at bounding box center [55, 75] width 41 height 11
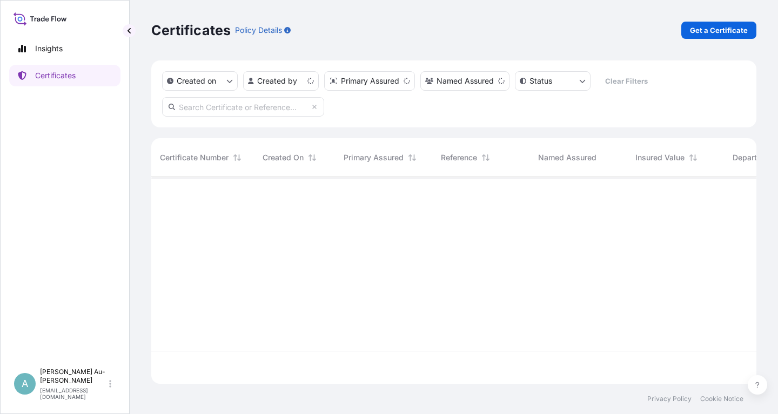
scroll to position [213, 605]
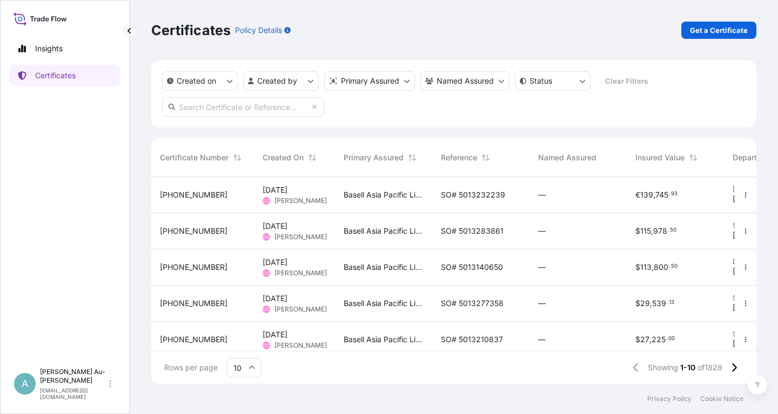
click at [268, 112] on input "text" at bounding box center [243, 106] width 162 height 19
type input "1894-1"
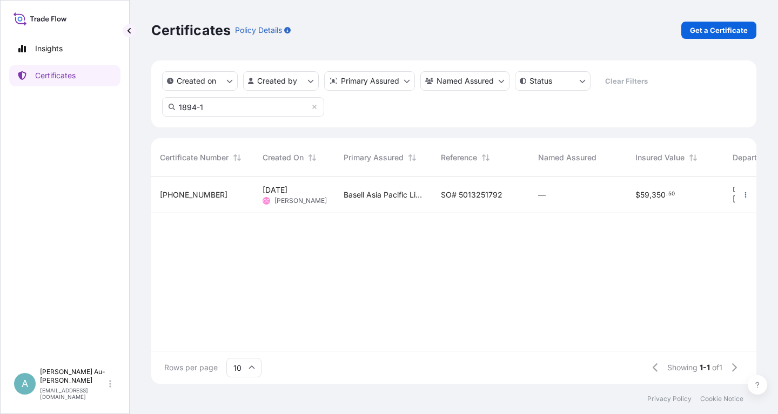
click at [488, 197] on span "SO# 5013251792" at bounding box center [472, 195] width 62 height 11
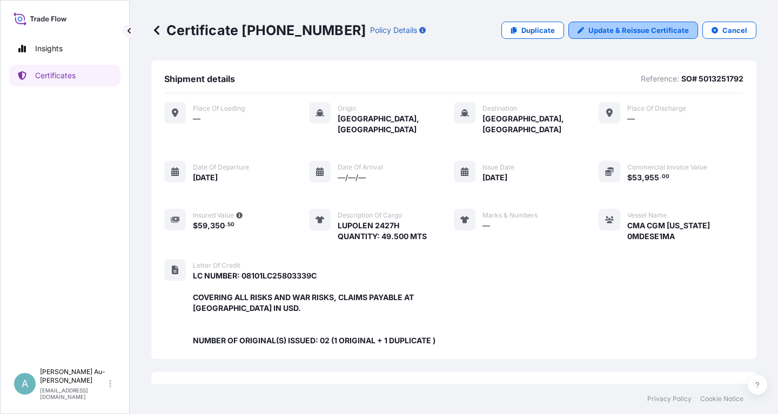
click at [622, 32] on p "Update & Reissue Certificate" at bounding box center [638, 30] width 100 height 11
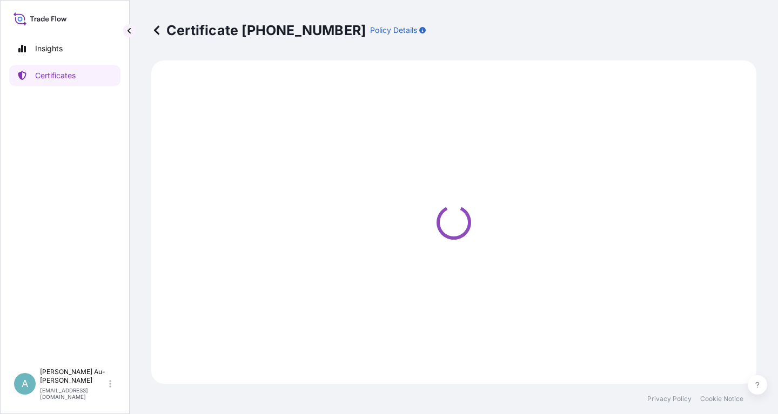
select select "Sea"
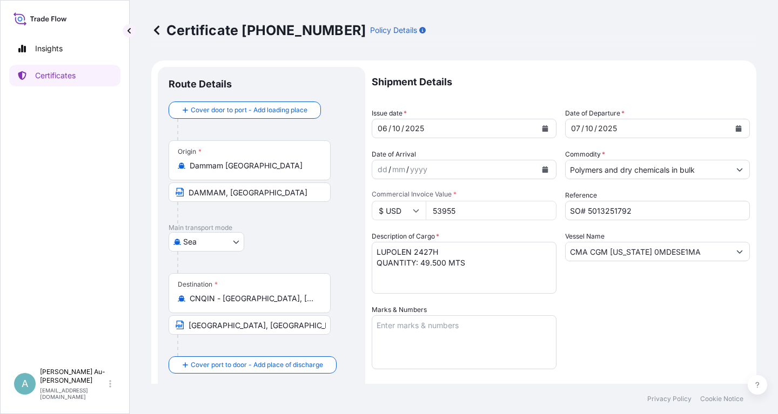
select select "32034"
click at [543, 128] on icon "Calendar" at bounding box center [545, 128] width 6 height 6
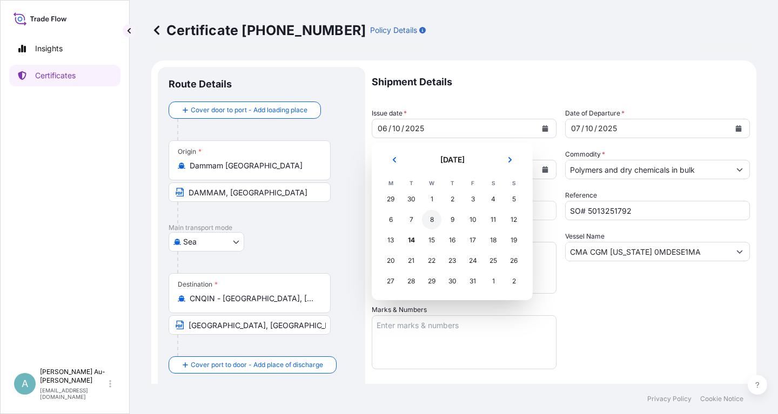
click at [431, 219] on div "8" at bounding box center [431, 219] width 19 height 19
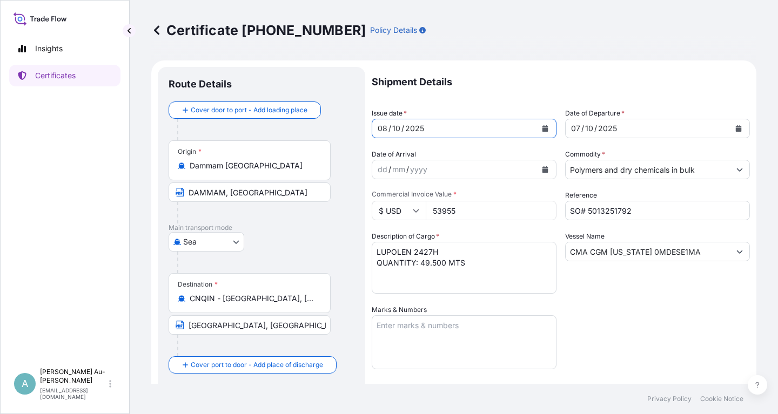
click at [738, 131] on icon "Calendar" at bounding box center [739, 128] width 6 height 6
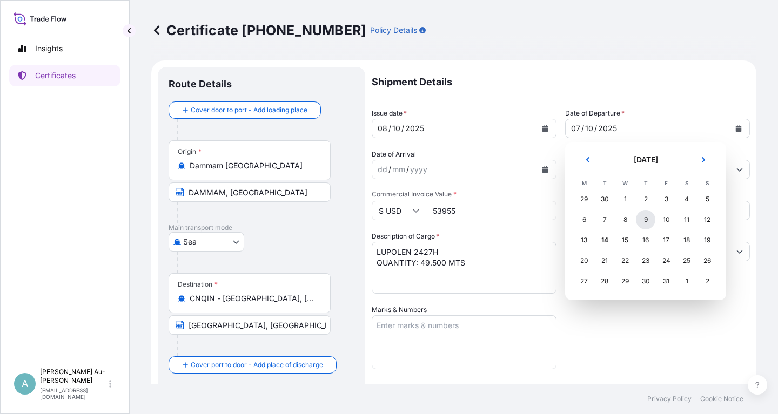
click at [644, 224] on div "9" at bounding box center [645, 219] width 19 height 19
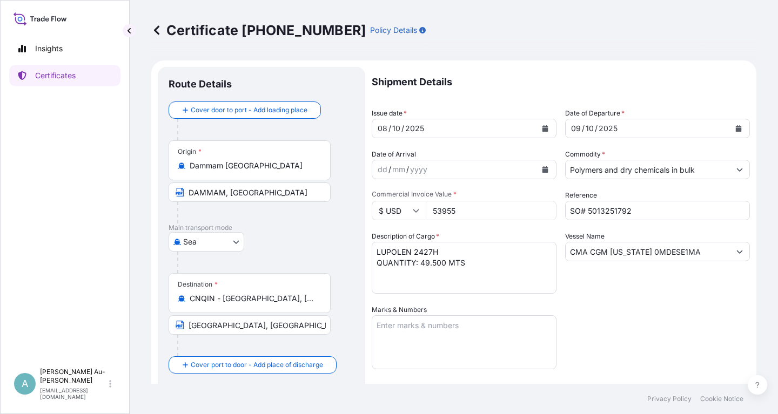
click at [619, 333] on div "Shipment Details Issue date * [DATE] Date of Departure * [DATE] Date of Arrival…" at bounding box center [561, 345] width 378 height 556
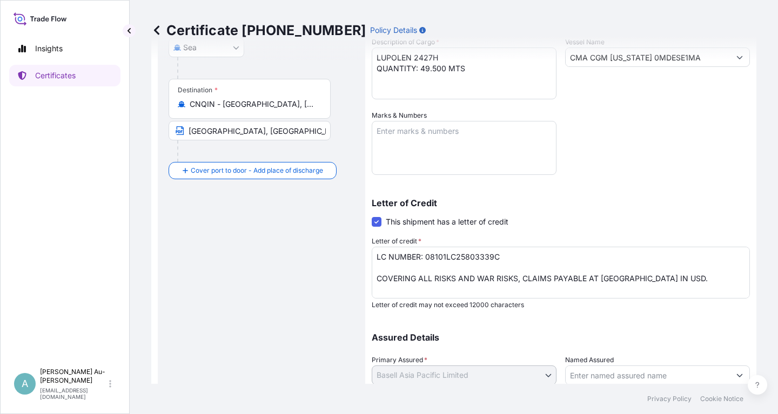
scroll to position [269, 0]
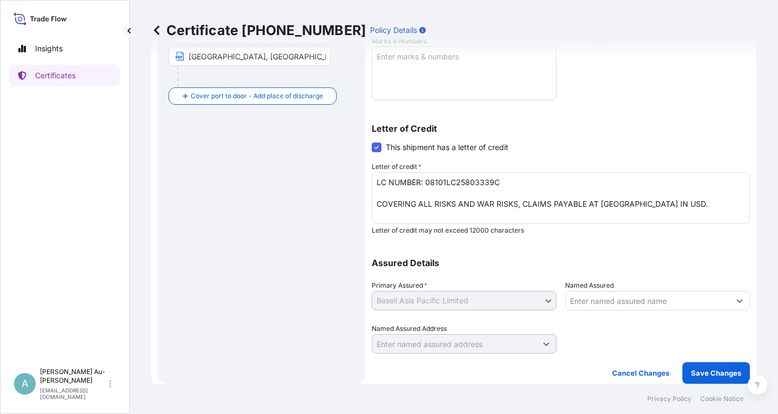
drag, startPoint x: 699, startPoint y: 321, endPoint x: 714, endPoint y: 351, distance: 33.3
click at [700, 321] on div "Assured Details Primary Assured * Basell Asia Pacific Limited Basell Asia Pacif…" at bounding box center [561, 300] width 378 height 108
click at [714, 369] on p "Save Changes" at bounding box center [716, 373] width 50 height 11
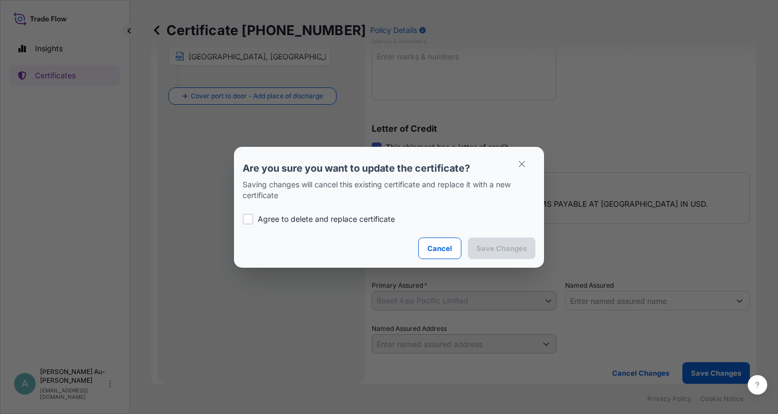
click at [309, 215] on p "Agree to delete and replace certificate" at bounding box center [326, 219] width 137 height 11
checkbox input "true"
click at [495, 248] on p "Save Changes" at bounding box center [501, 248] width 50 height 11
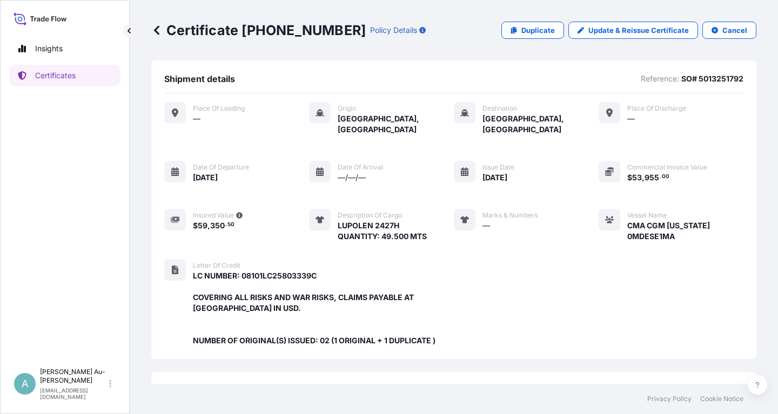
scroll to position [286, 0]
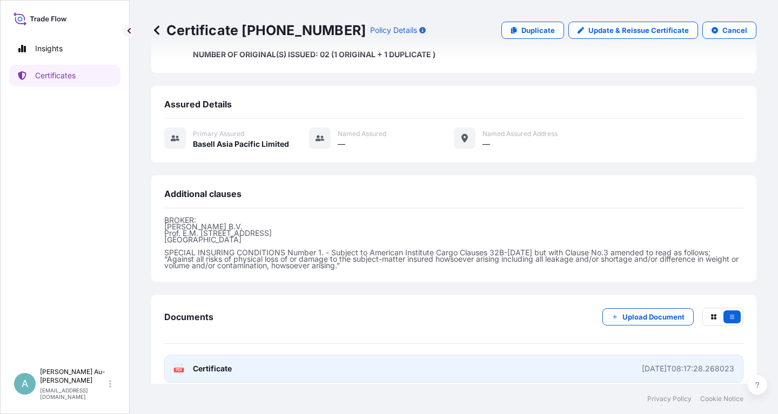
click at [289, 358] on link "PDF Certificate [DATE]T08:17:28.268023" at bounding box center [453, 369] width 579 height 28
